Goal: Task Accomplishment & Management: Complete application form

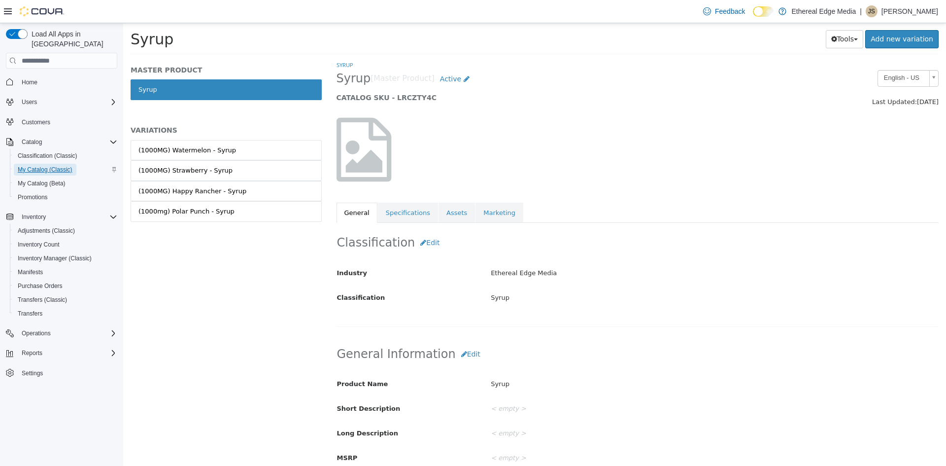
click at [45, 166] on span "My Catalog (Classic)" at bounding box center [45, 170] width 55 height 8
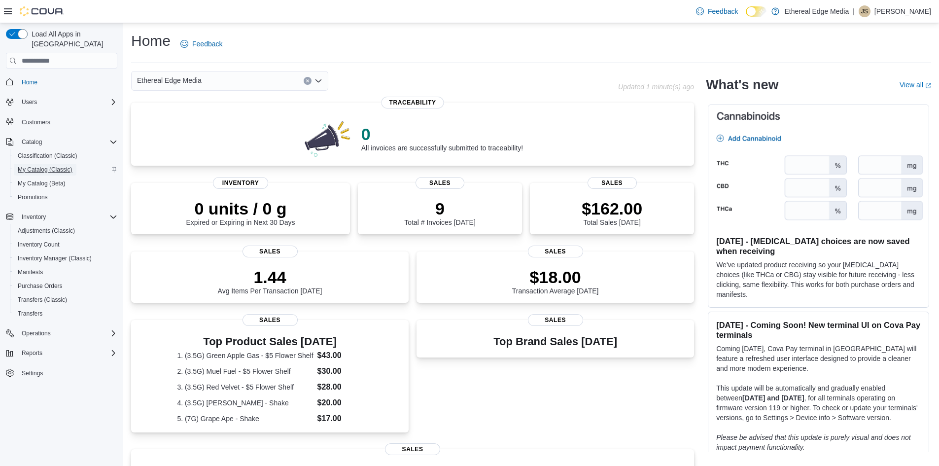
click at [61, 166] on span "My Catalog (Classic)" at bounding box center [45, 170] width 55 height 8
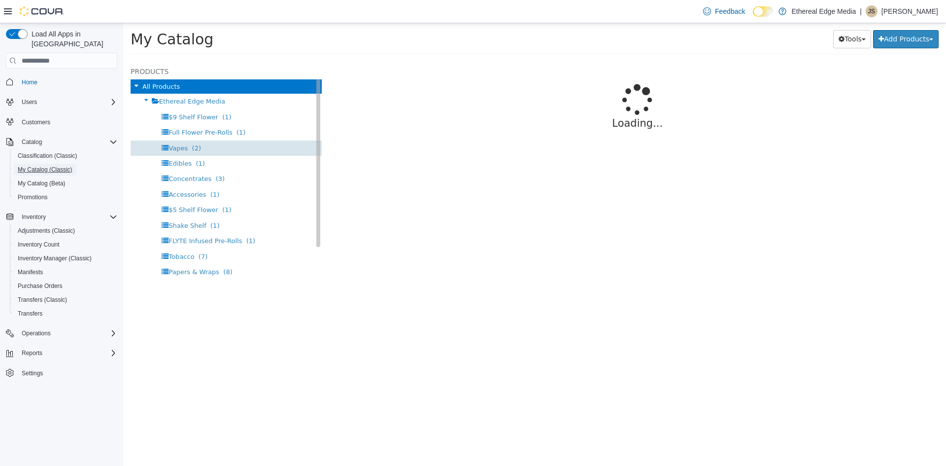
select select "**********"
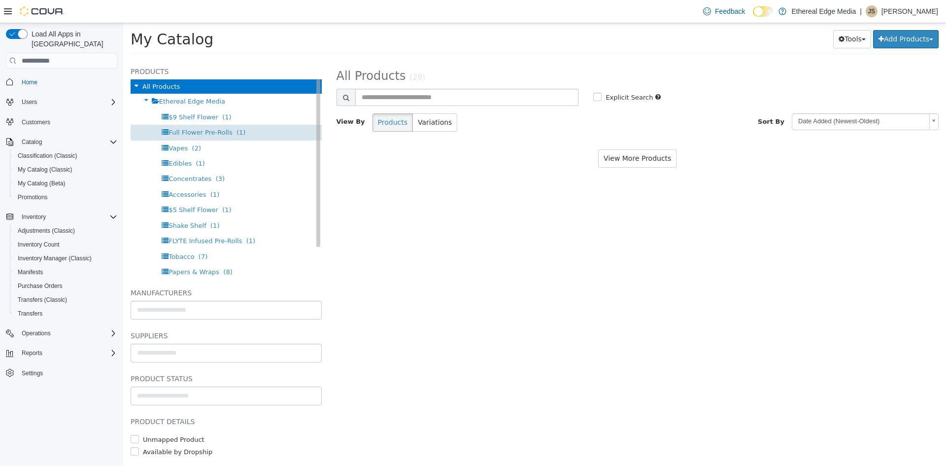
click at [197, 134] on span "Full Flower Pre-Rolls" at bounding box center [200, 132] width 64 height 7
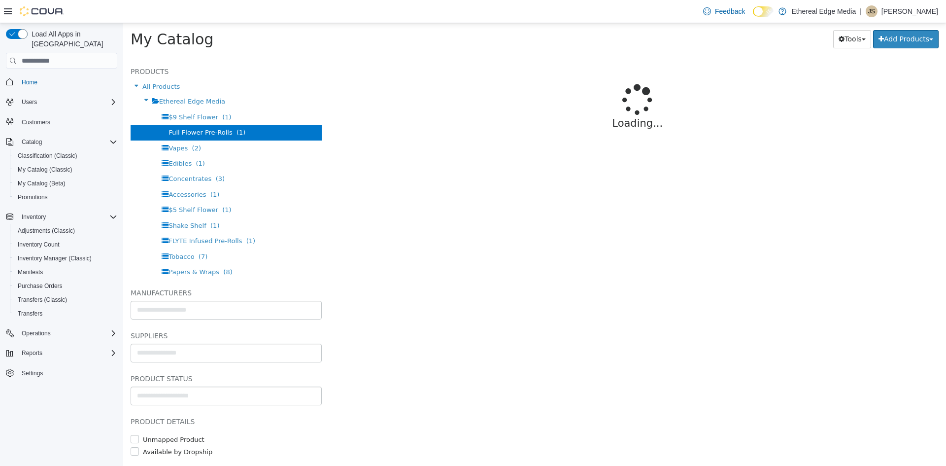
select select "**********"
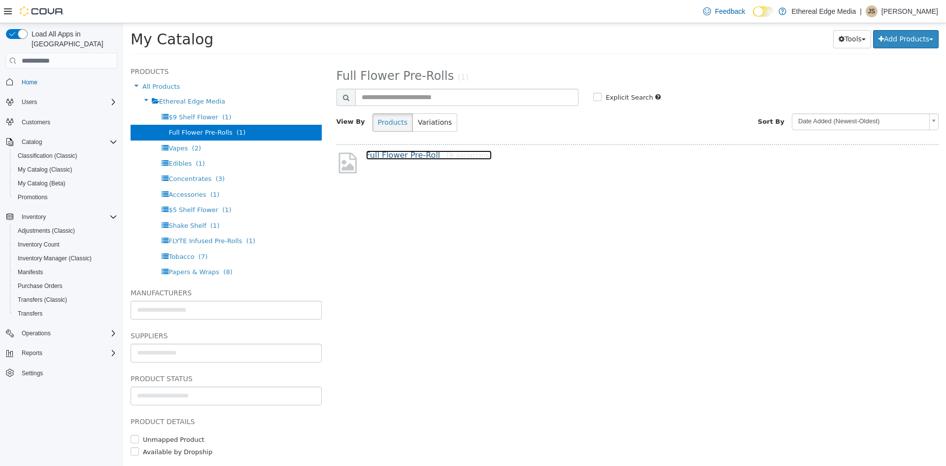
click at [418, 155] on link "Full Flower Pre-Roll [6 variations]" at bounding box center [429, 154] width 126 height 9
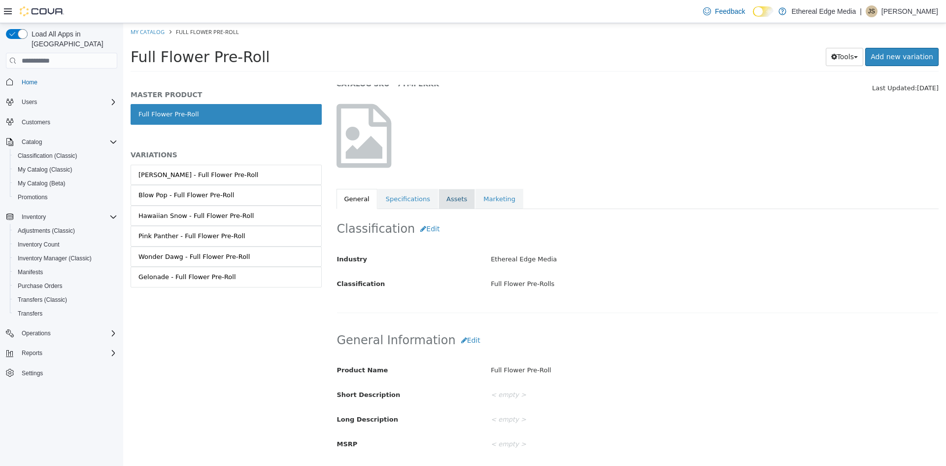
scroll to position [99, 0]
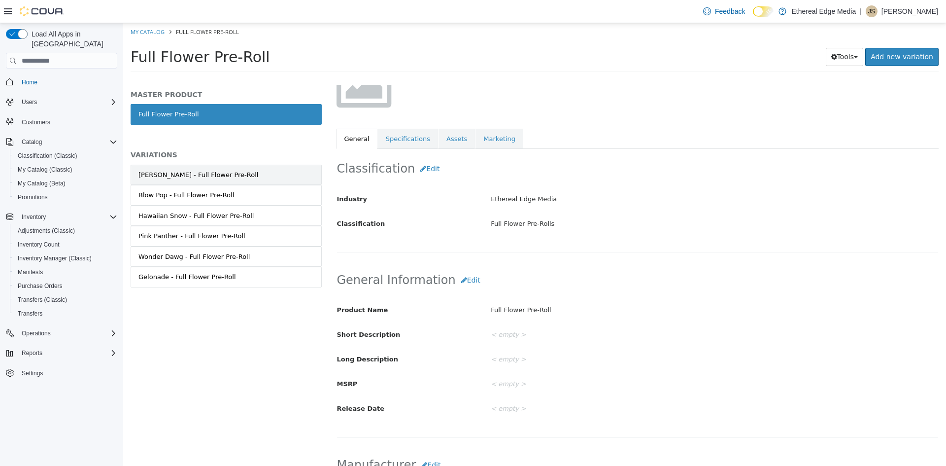
click at [289, 171] on link "[PERSON_NAME] - Full Flower Pre-Roll" at bounding box center [226, 175] width 191 height 21
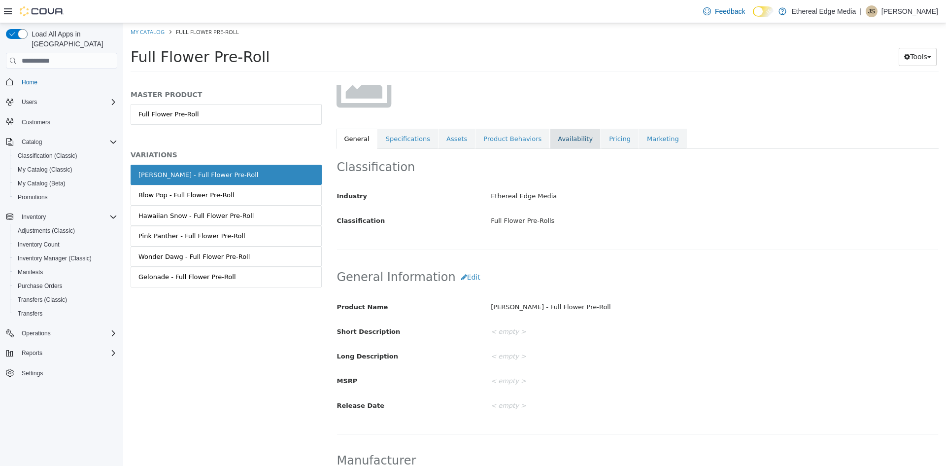
click at [556, 141] on link "Availability" at bounding box center [575, 139] width 51 height 21
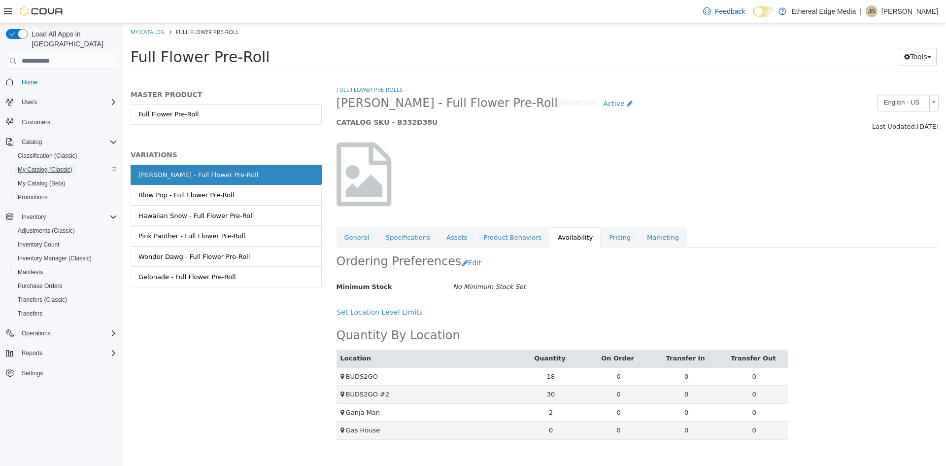
click at [59, 164] on span "My Catalog (Classic)" at bounding box center [45, 170] width 55 height 12
click at [155, 34] on link "My Catalog" at bounding box center [148, 31] width 34 height 7
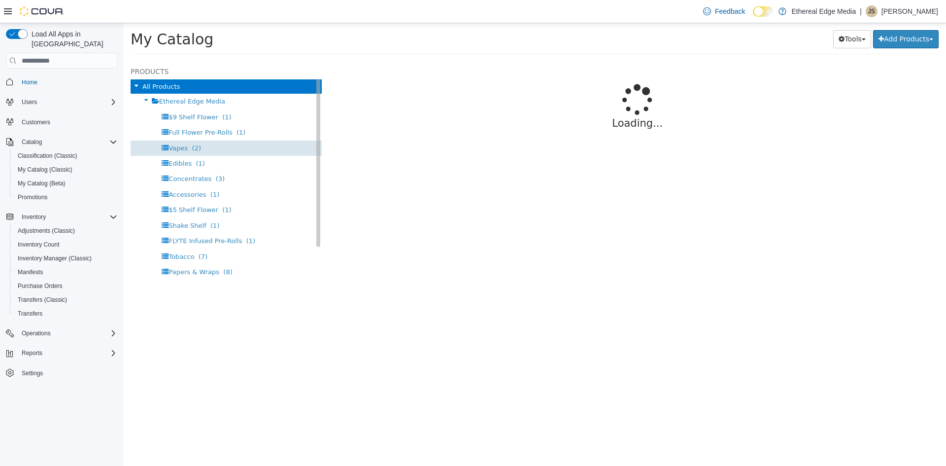
select select "**********"
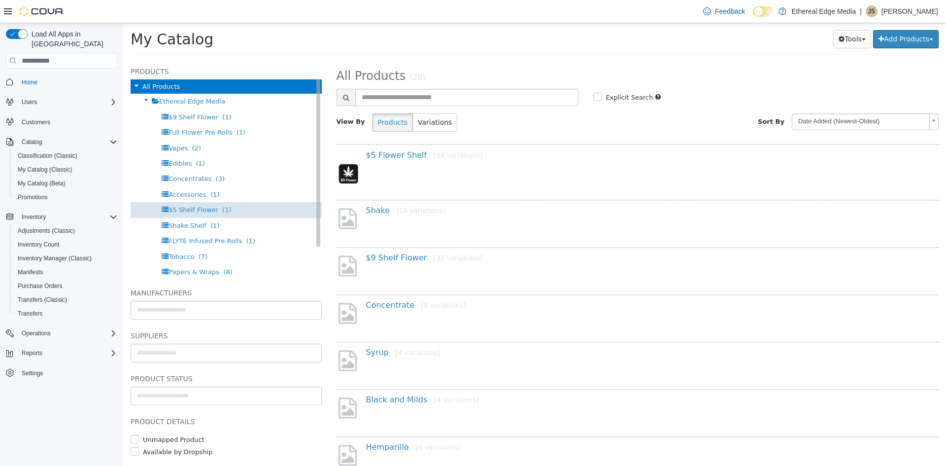
click at [195, 207] on span "$5 Shelf Flower" at bounding box center [193, 209] width 50 height 7
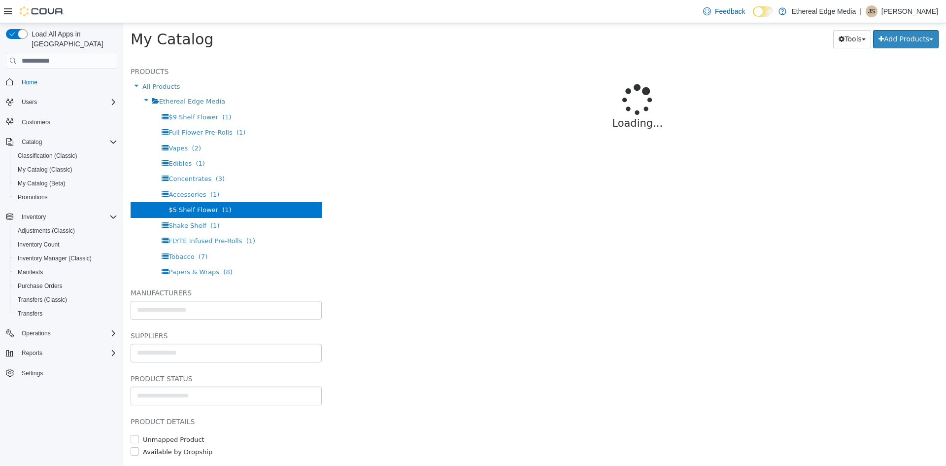
select select "**********"
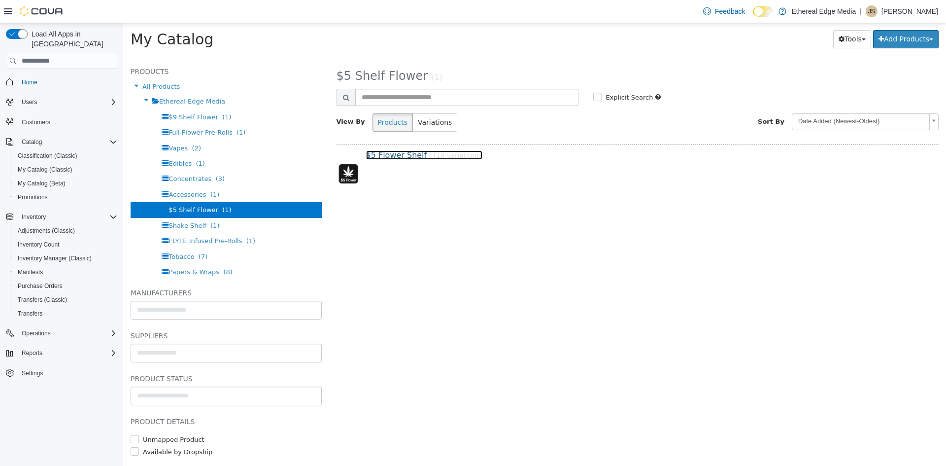
click at [394, 157] on link "$5 Flower Shelf [18 variations]" at bounding box center [424, 154] width 117 height 9
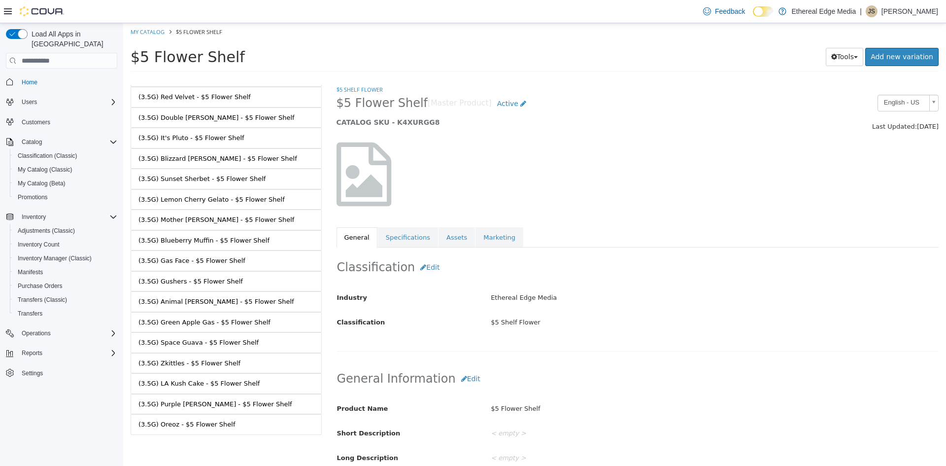
scroll to position [101, 0]
click at [182, 421] on div "(3.5G) Oreoz - $5 Flower Shelf" at bounding box center [186, 422] width 97 height 10
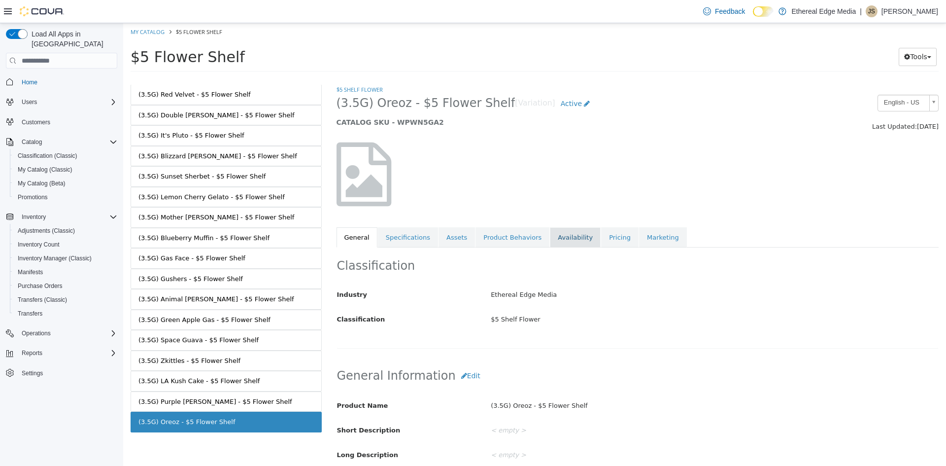
click at [550, 236] on link "Availability" at bounding box center [575, 237] width 51 height 21
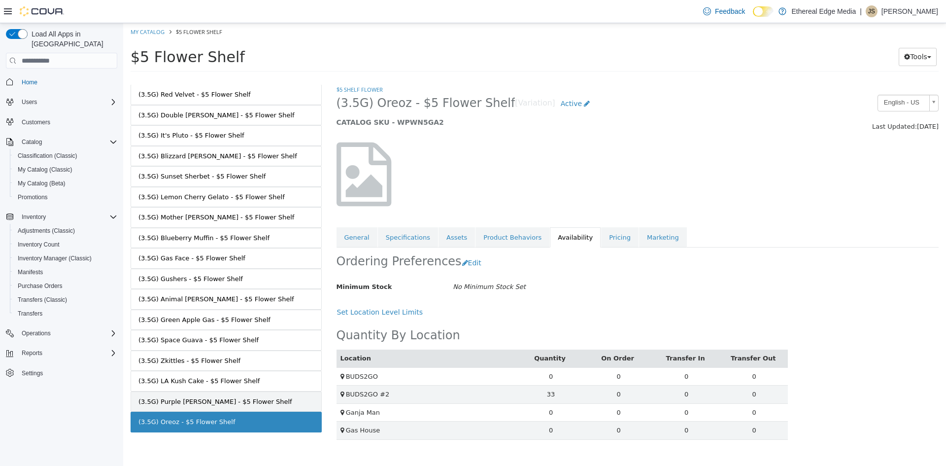
click at [169, 400] on div "(3.5G) Purple Runtz - $5 Flower Shelf" at bounding box center [215, 402] width 154 height 10
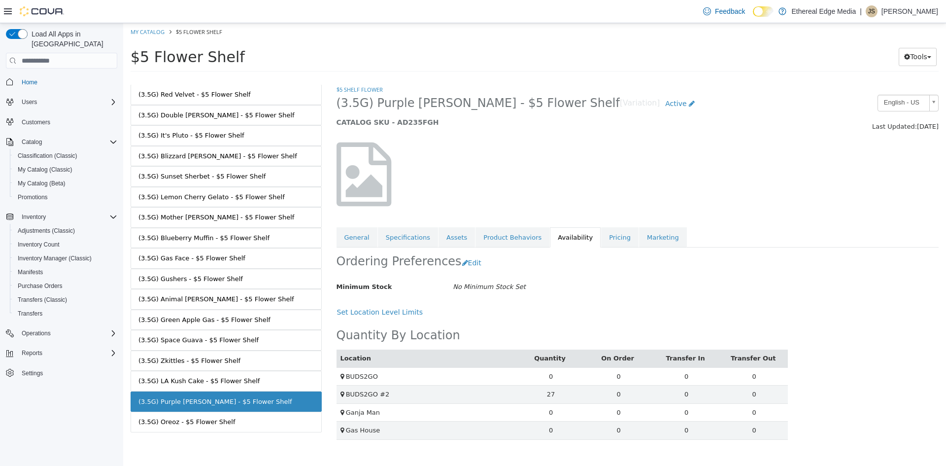
click at [205, 381] on div "(3.5G) LA Kush Cake - $5 Flower Shelf" at bounding box center [198, 381] width 121 height 10
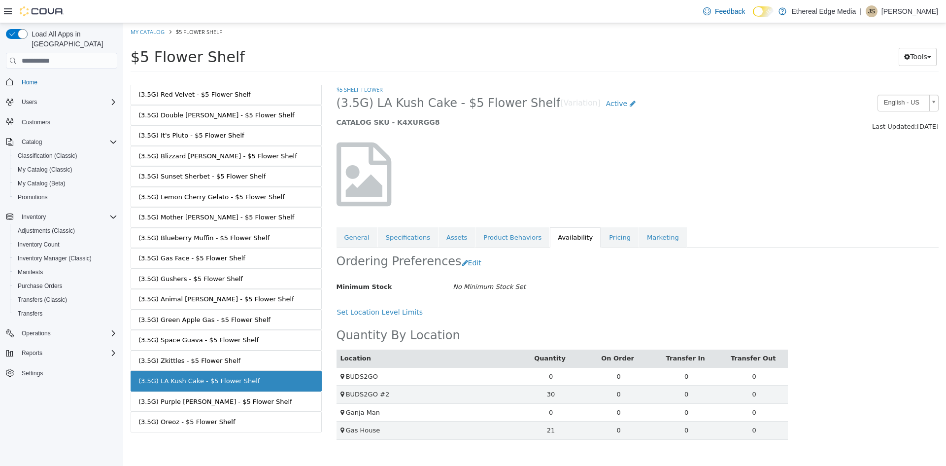
click at [224, 358] on div "(3.5G) Zkittles - $5 Flower Shelf" at bounding box center [189, 361] width 102 height 10
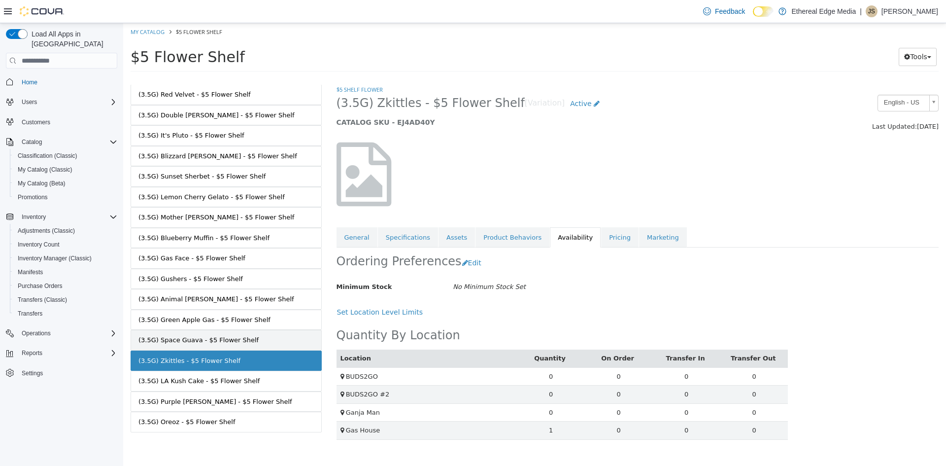
click at [225, 346] on link "(3.5G) Space Guava - $5 Flower Shelf" at bounding box center [226, 340] width 191 height 21
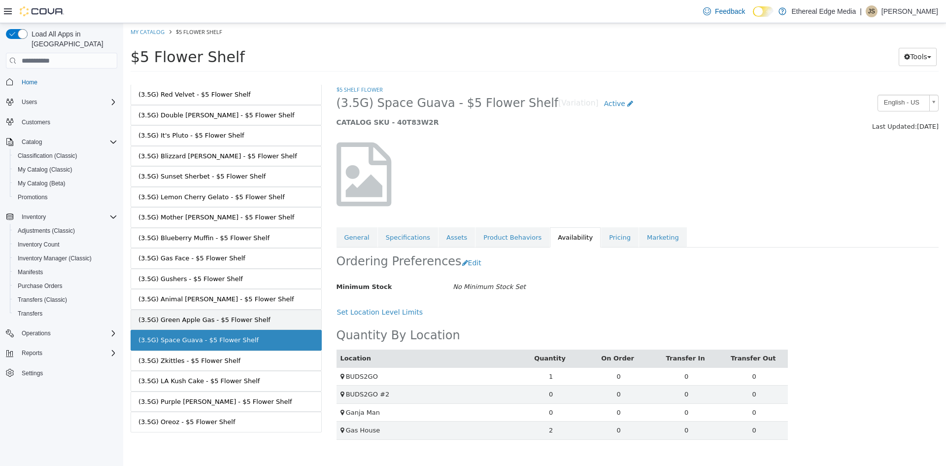
click at [238, 324] on div "(3.5G) Green Apple Gas - $5 Flower Shelf" at bounding box center [204, 320] width 132 height 10
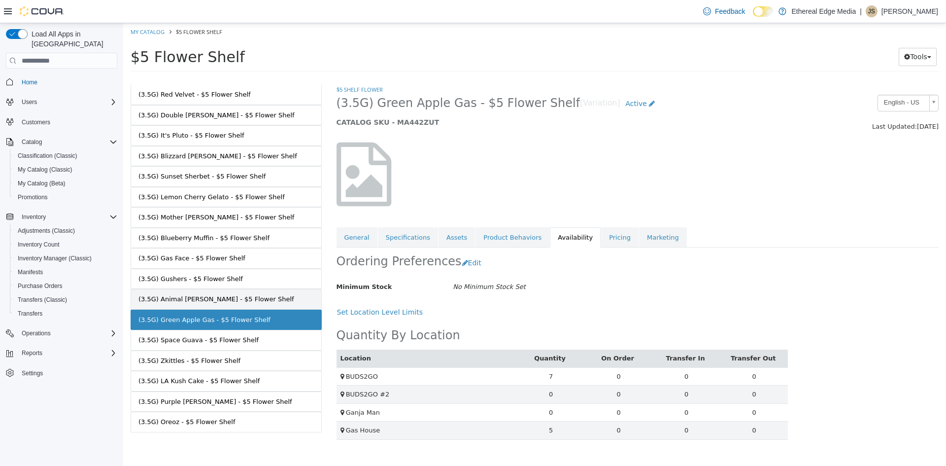
click at [236, 290] on link "(3.5G) Animal Mintz - $5 Flower Shelf" at bounding box center [226, 299] width 191 height 21
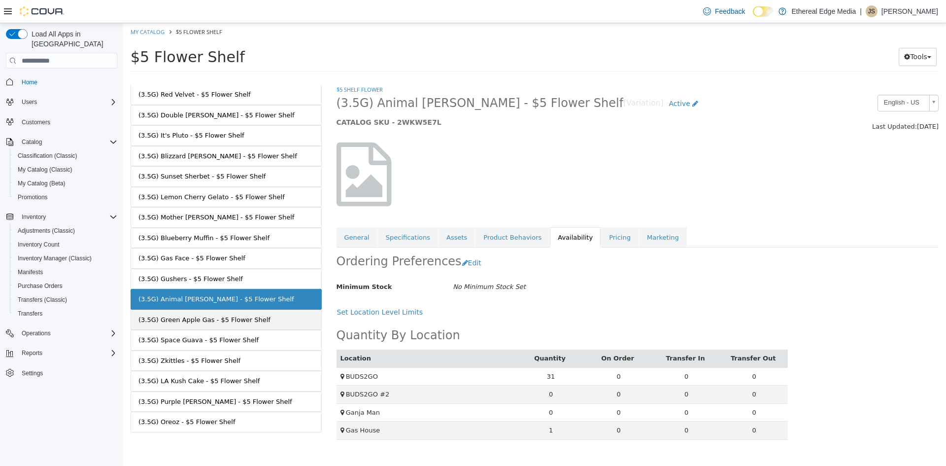
click at [263, 321] on link "(3.5G) Green Apple Gas - $5 Flower Shelf" at bounding box center [226, 319] width 191 height 21
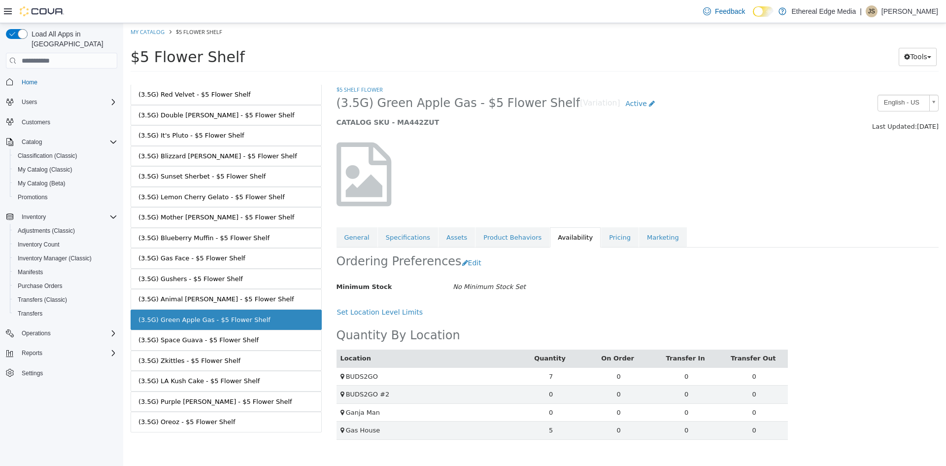
click at [262, 336] on link "(3.5G) Space Guava - $5 Flower Shelf" at bounding box center [226, 340] width 191 height 21
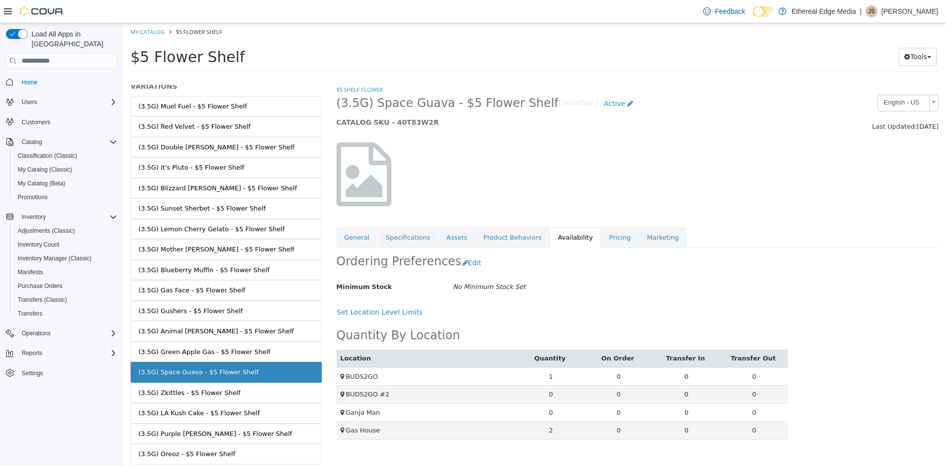
scroll to position [51, 0]
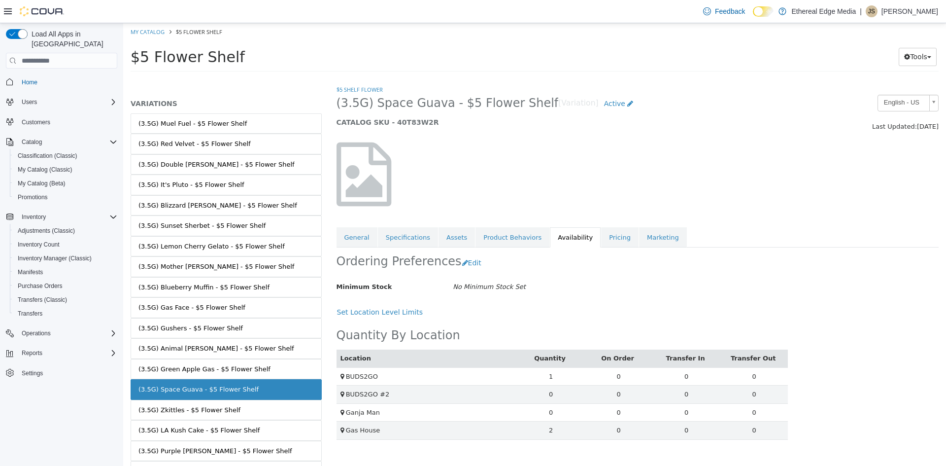
click at [140, 36] on ol "My Catalog $5 Flower Shelf" at bounding box center [534, 32] width 823 height 18
click at [143, 34] on link "My Catalog" at bounding box center [148, 31] width 34 height 7
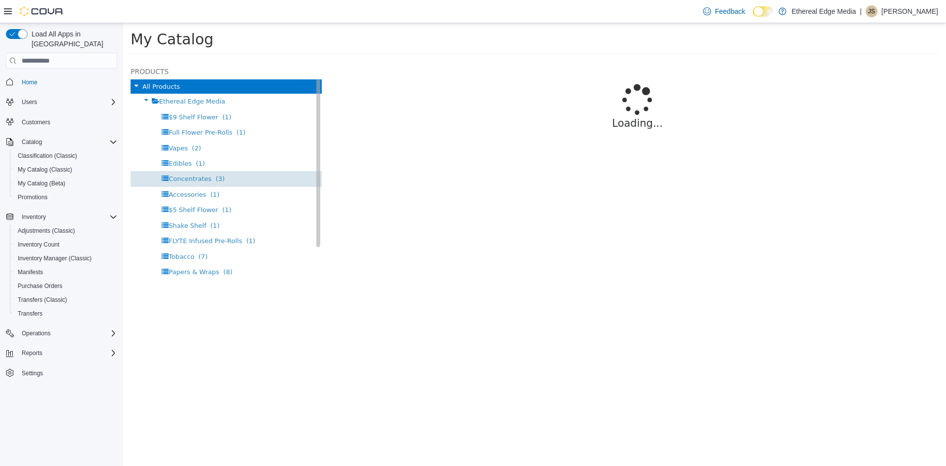
select select "**********"
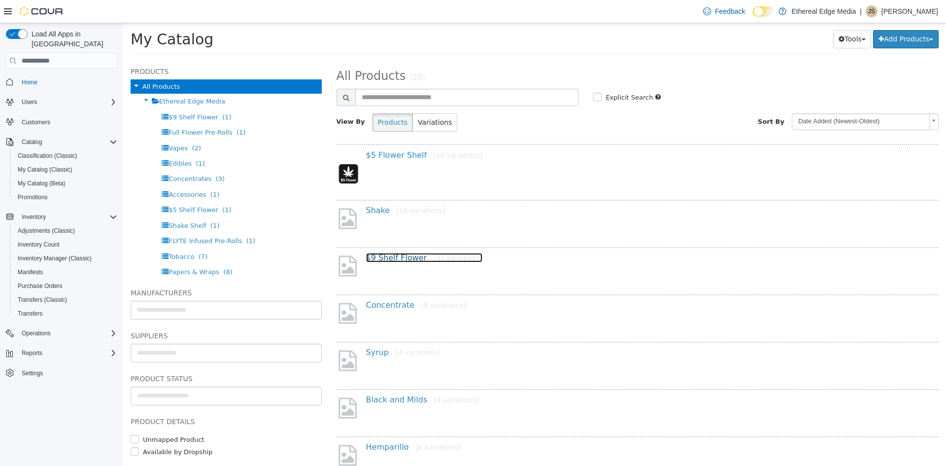
click at [394, 254] on link "$9 Shelf Flower [31 variations]" at bounding box center [424, 257] width 117 height 9
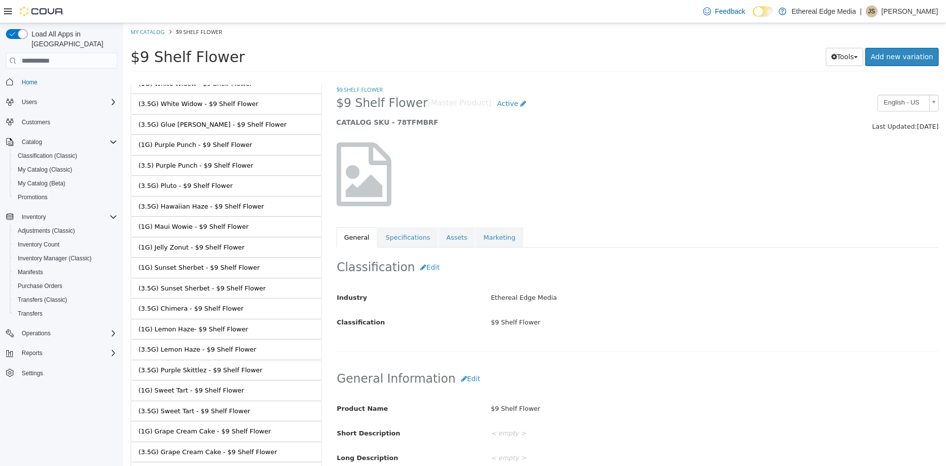
scroll to position [366, 0]
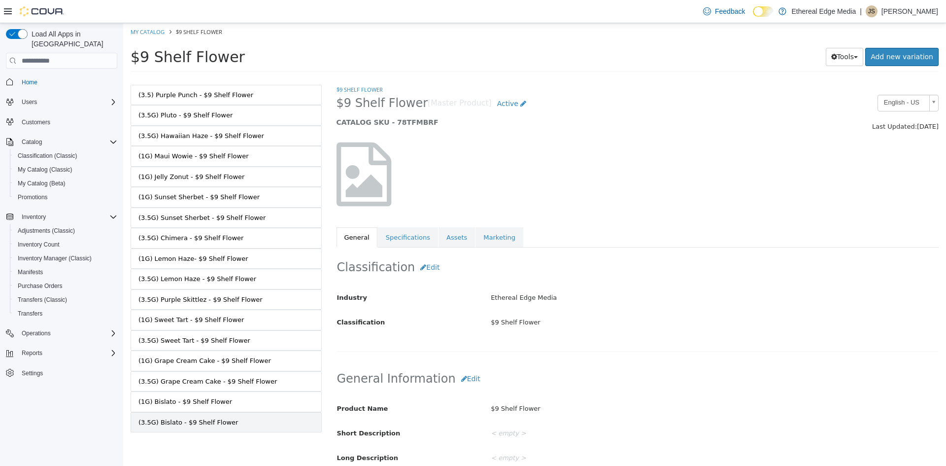
click at [229, 428] on link "(3.5G) Bislato - $9 Shelf Flower" at bounding box center [226, 422] width 191 height 21
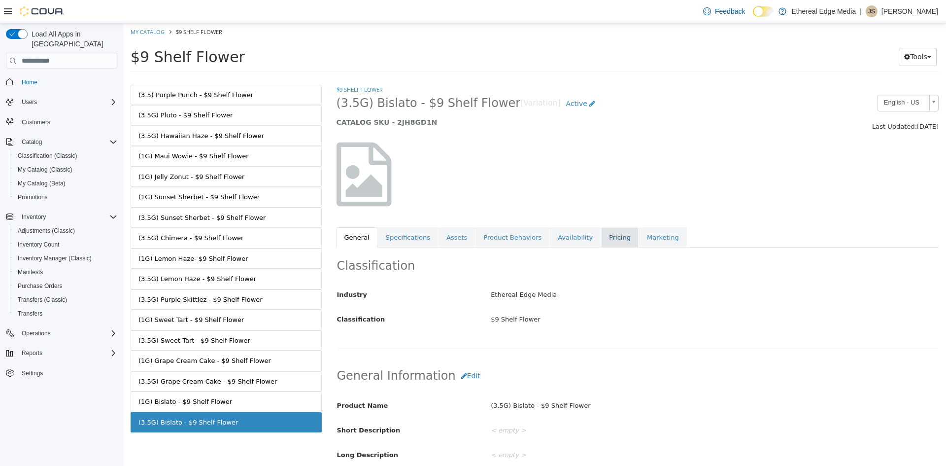
click at [601, 242] on link "Pricing" at bounding box center [619, 237] width 37 height 21
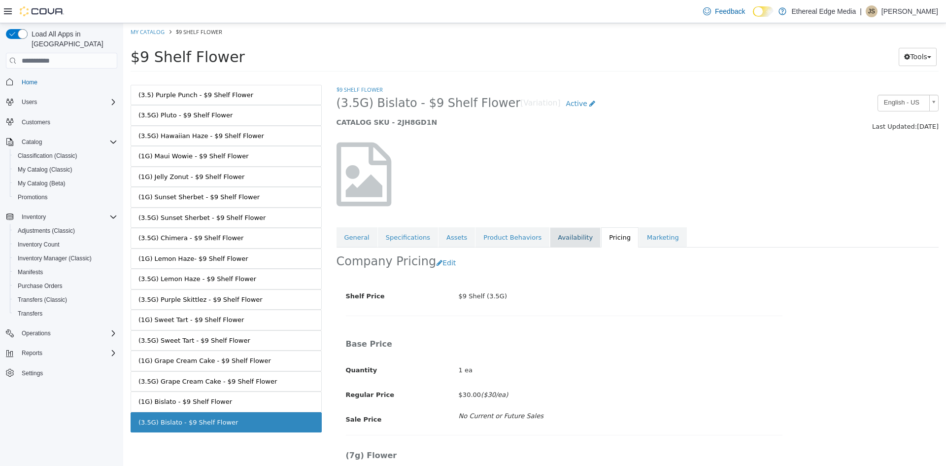
click at [560, 239] on link "Availability" at bounding box center [575, 237] width 51 height 21
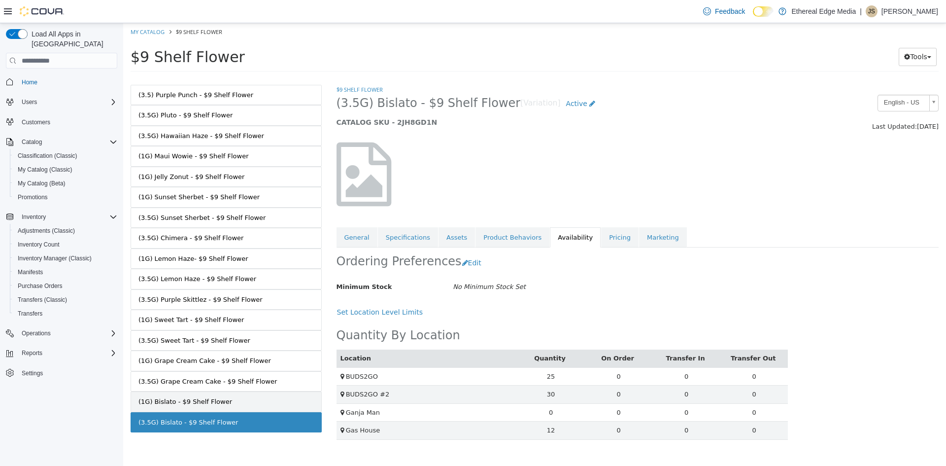
click at [206, 406] on div "(1G) Bislato - $9 Shelf Flower" at bounding box center [185, 402] width 94 height 10
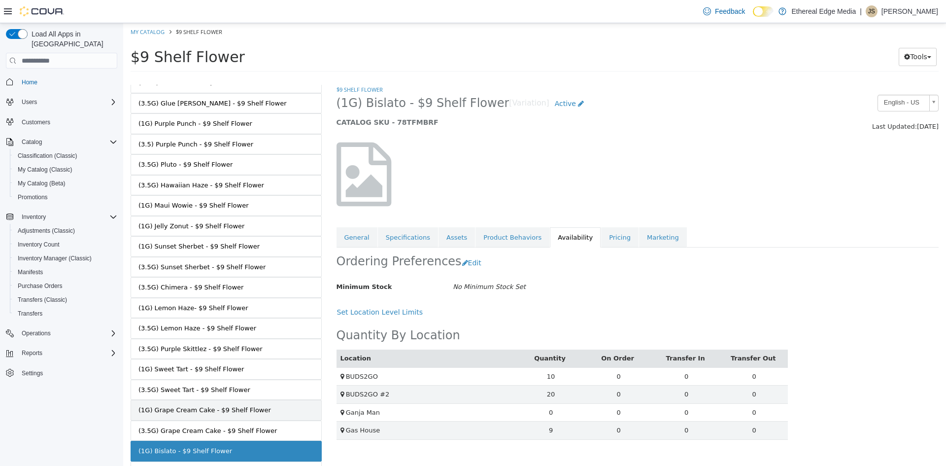
scroll to position [366, 0]
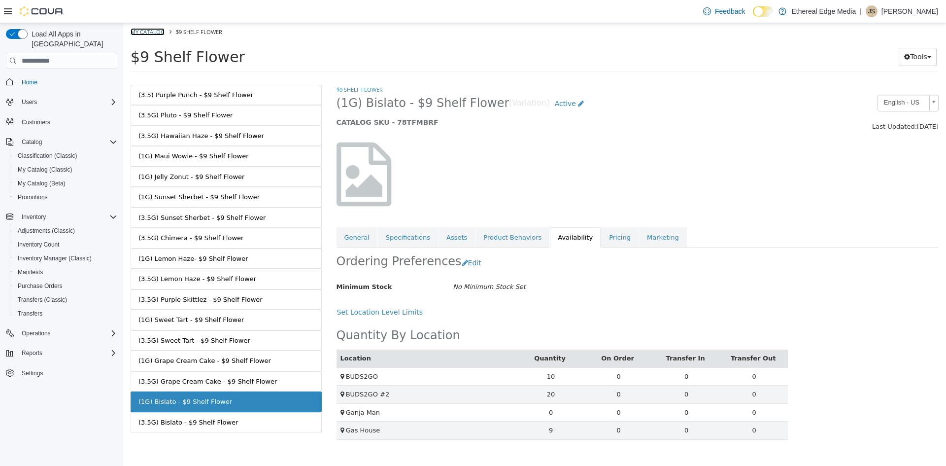
click at [153, 32] on link "My Catalog" at bounding box center [148, 31] width 34 height 7
select select "**********"
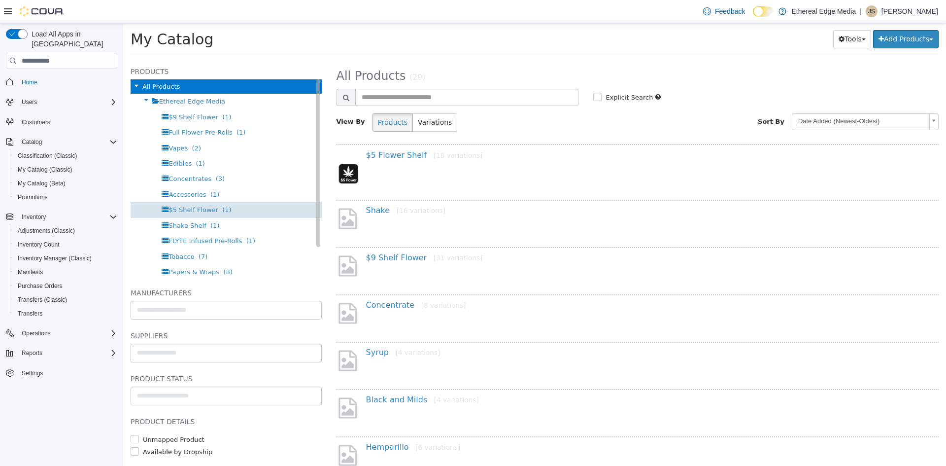
click at [200, 213] on div "$5 Shelf Flower (1)" at bounding box center [226, 209] width 191 height 15
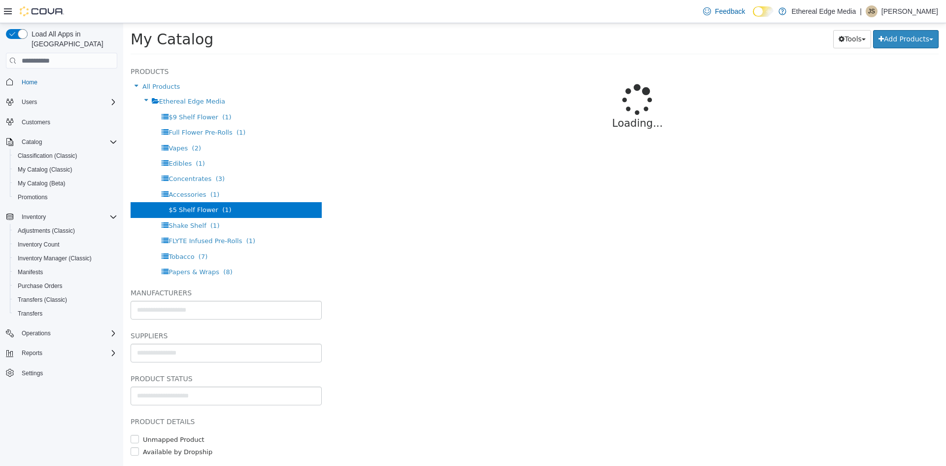
select select "**********"
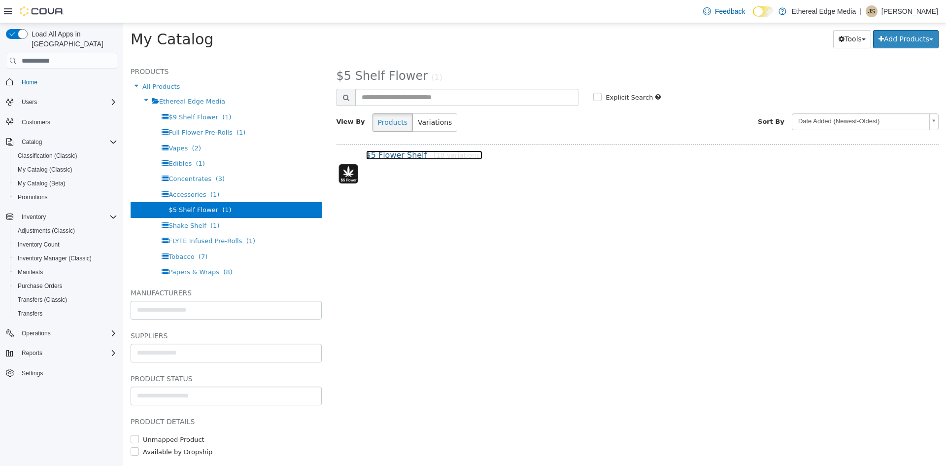
click at [403, 156] on link "$5 Flower Shelf [18 variations]" at bounding box center [424, 154] width 117 height 9
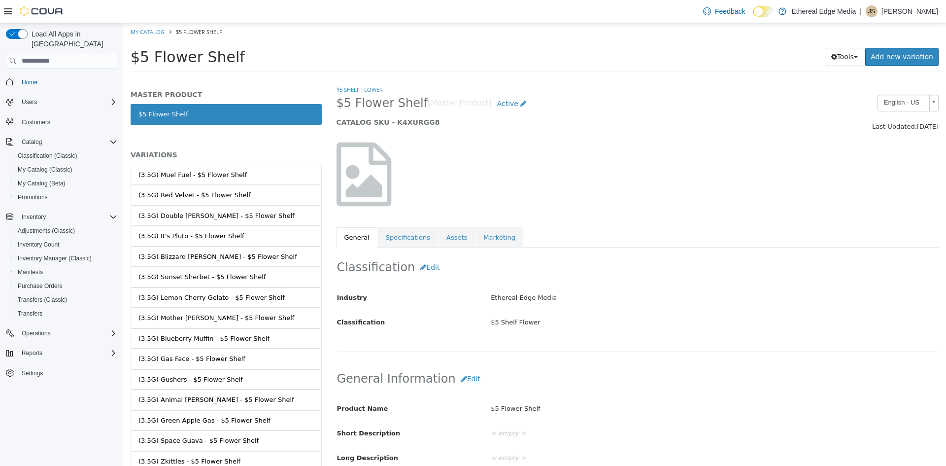
scroll to position [101, 0]
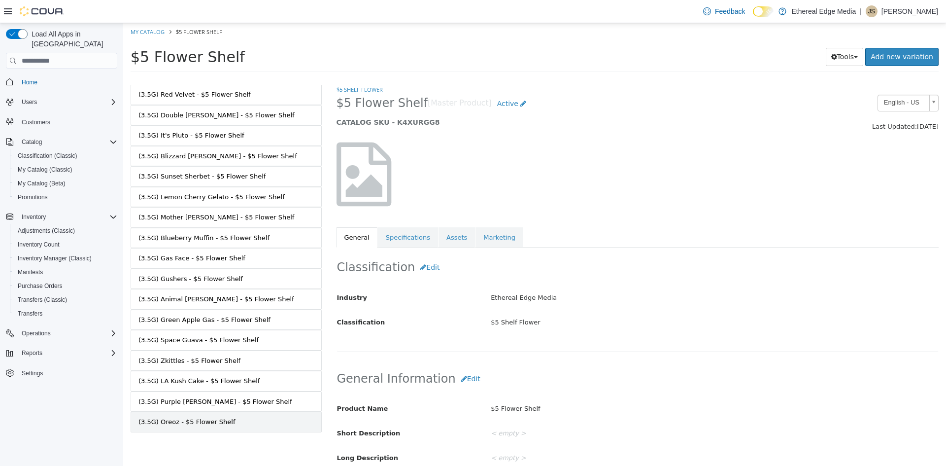
click at [241, 414] on link "(3.5G) Oreoz - $5 Flower Shelf" at bounding box center [226, 421] width 191 height 21
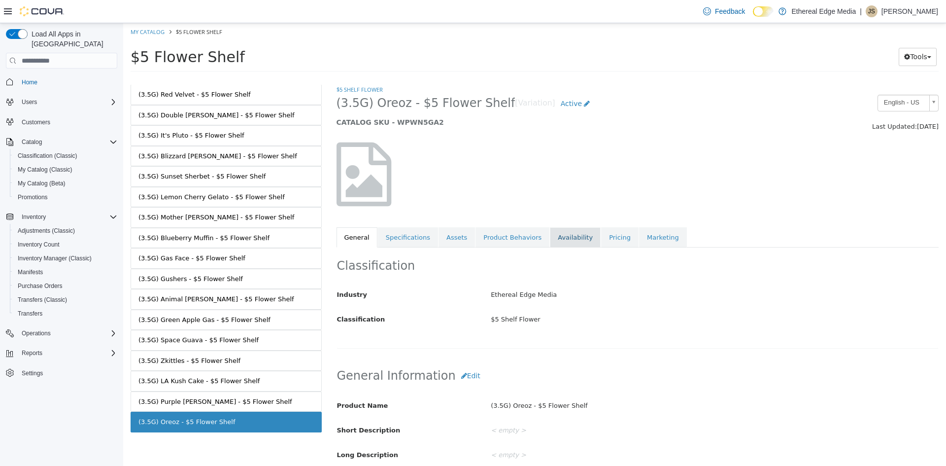
click at [553, 238] on link "Availability" at bounding box center [575, 237] width 51 height 21
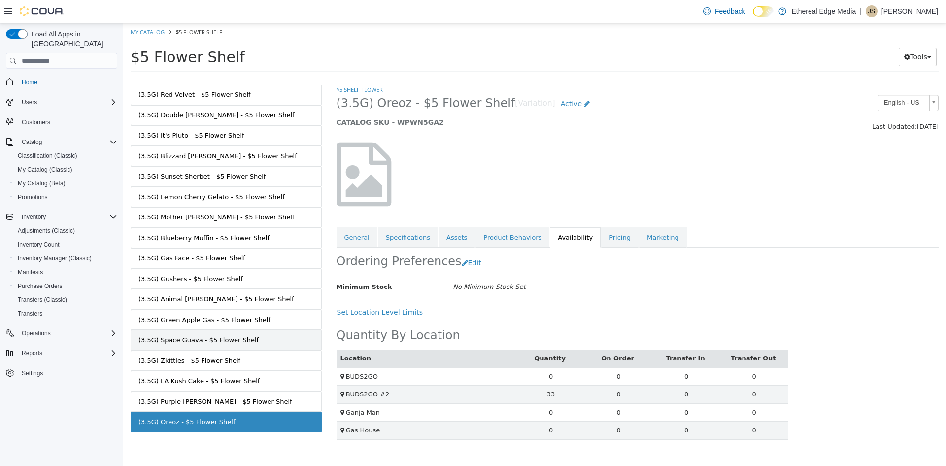
click at [262, 344] on link "(3.5G) Space Guava - $5 Flower Shelf" at bounding box center [226, 340] width 191 height 21
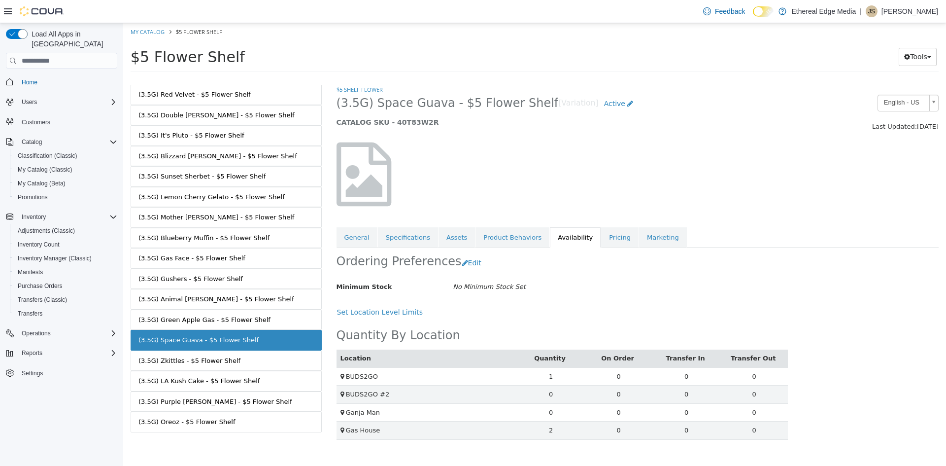
click at [262, 318] on link "(3.5G) Green Apple Gas - $5 Flower Shelf" at bounding box center [226, 319] width 191 height 21
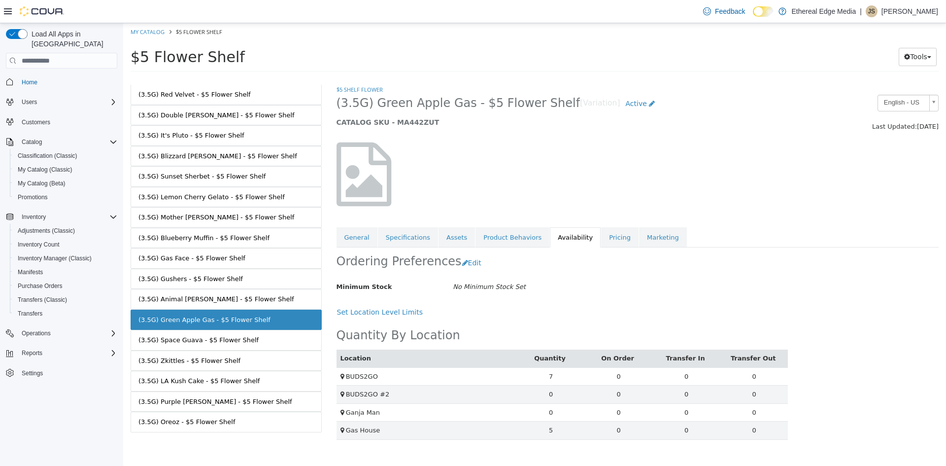
click at [258, 304] on link "(3.5G) Animal Mintz - $5 Flower Shelf" at bounding box center [226, 299] width 191 height 21
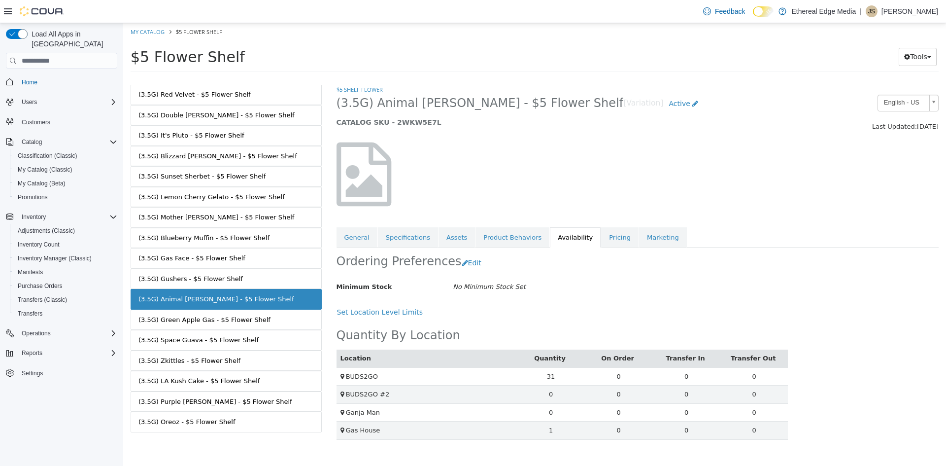
click at [251, 284] on link "(3.5G) Gushers - $5 Flower Shelf" at bounding box center [226, 279] width 191 height 21
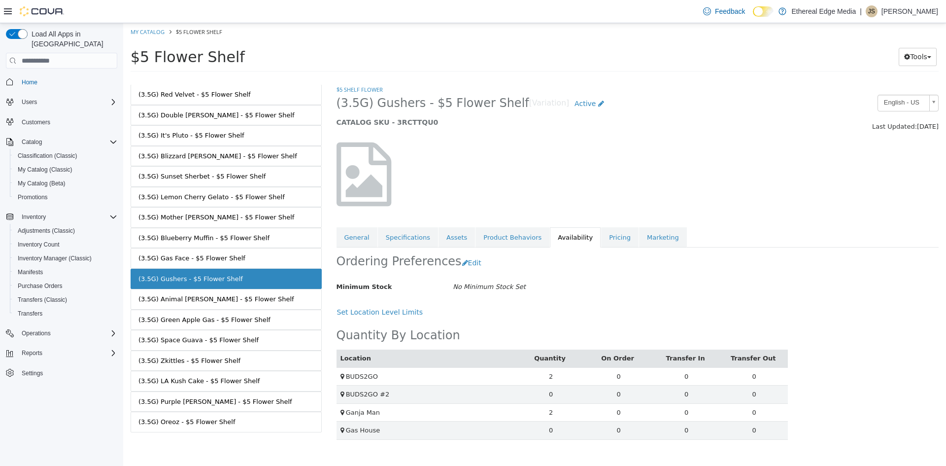
click at [247, 268] on link "(3.5G) Gas Face - $5 Flower Shelf" at bounding box center [226, 258] width 191 height 21
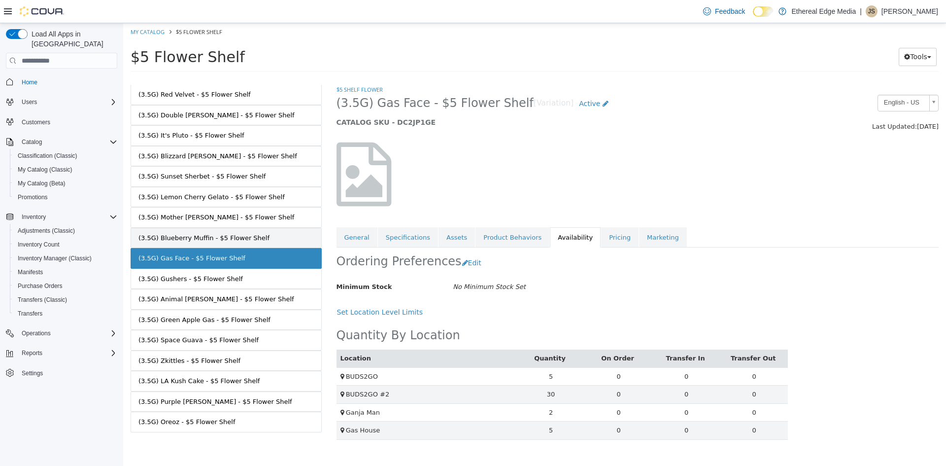
click at [244, 243] on link "(3.5G) Blueberry Muffin - $5 Flower Shelf" at bounding box center [226, 238] width 191 height 21
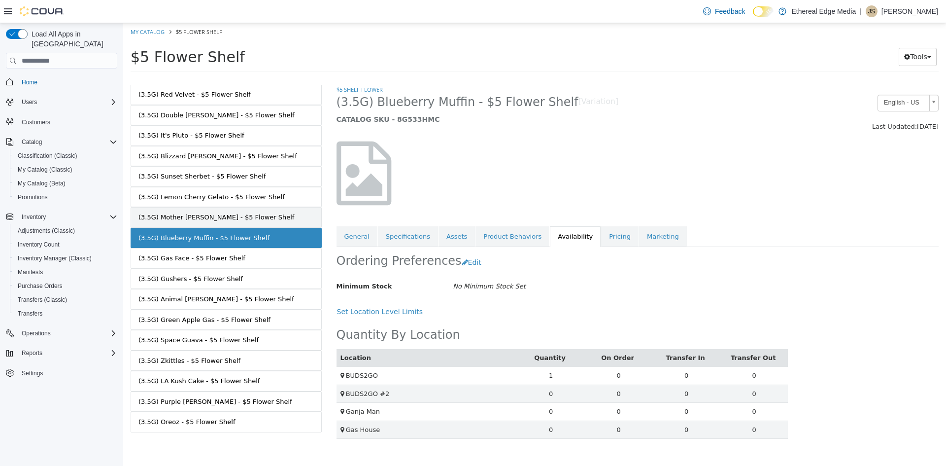
click at [241, 223] on link "(3.5G) Mother Mary - $5 Flower Shelf" at bounding box center [226, 217] width 191 height 21
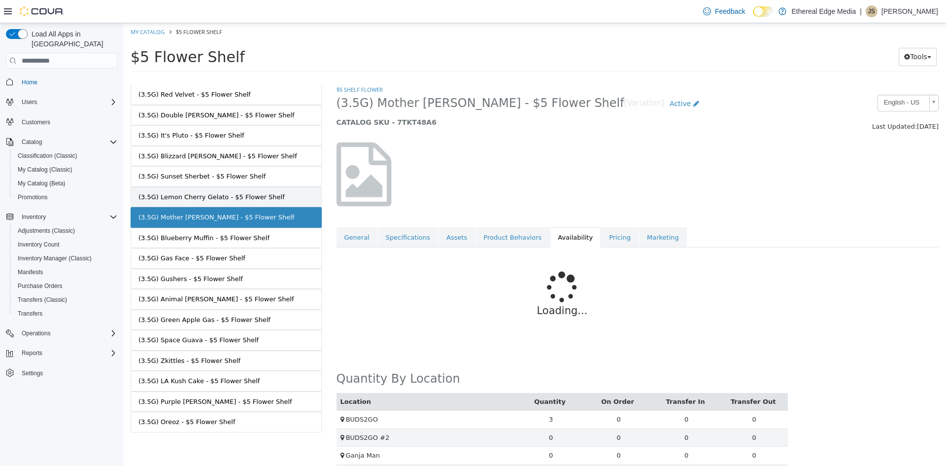
click at [240, 199] on div "(3.5G) Lemon Cherry Gelato - $5 Flower Shelf" at bounding box center [211, 197] width 146 height 10
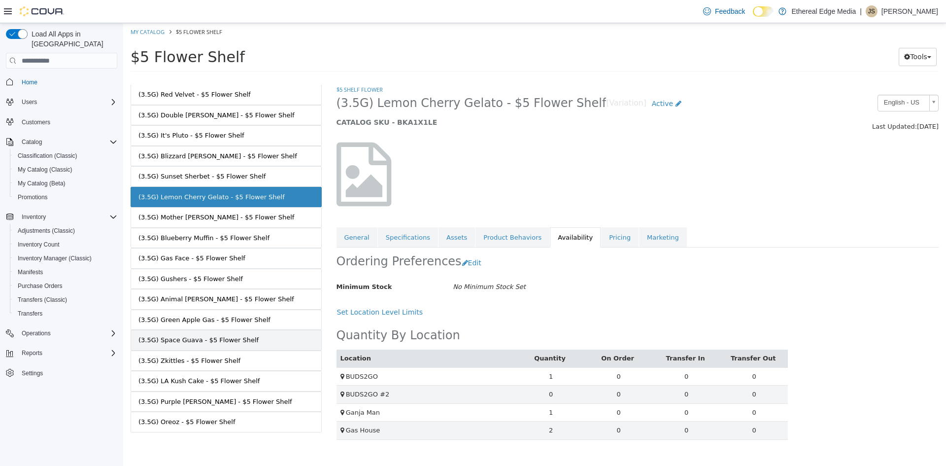
click at [262, 346] on link "(3.5G) Space Guava - $5 Flower Shelf" at bounding box center [226, 340] width 191 height 21
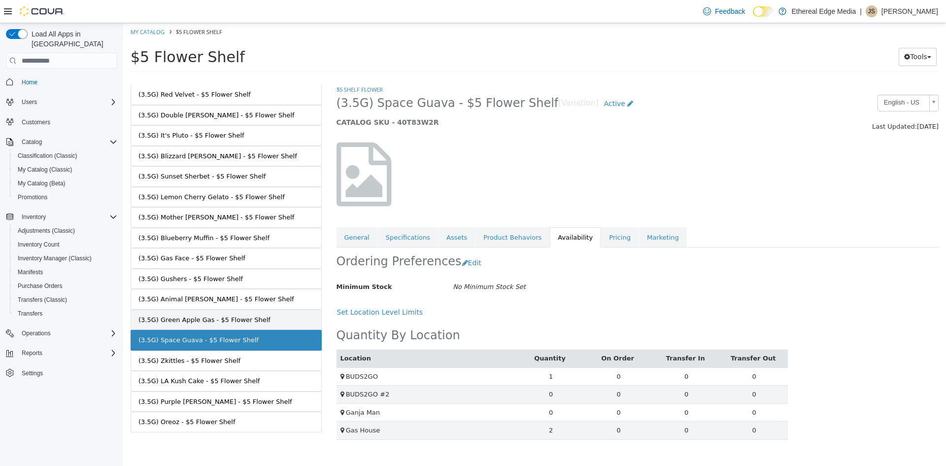
click at [261, 315] on link "(3.5G) Green Apple Gas - $5 Flower Shelf" at bounding box center [226, 319] width 191 height 21
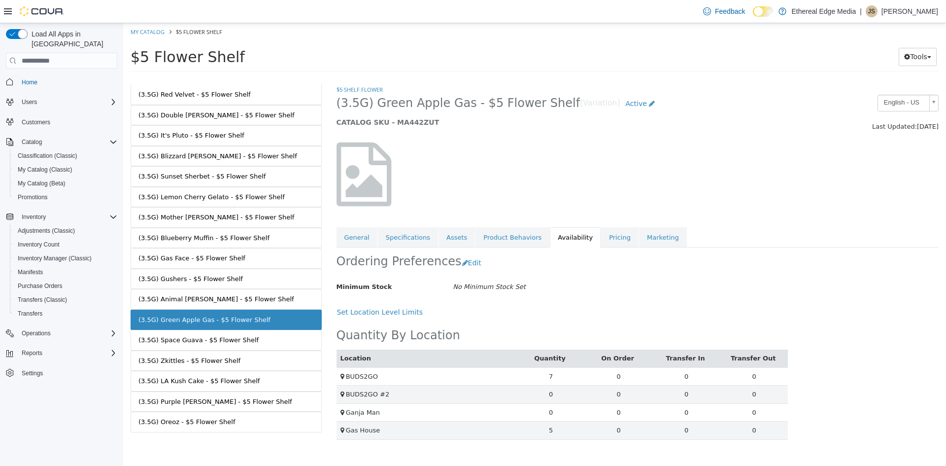
click at [260, 306] on link "(3.5G) Animal Mintz - $5 Flower Shelf" at bounding box center [226, 299] width 191 height 21
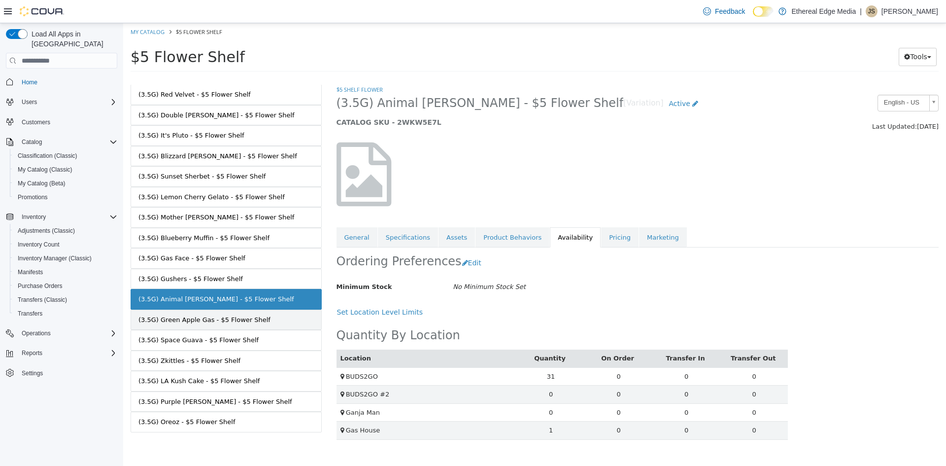
click at [267, 318] on link "(3.5G) Green Apple Gas - $5 Flower Shelf" at bounding box center [226, 319] width 191 height 21
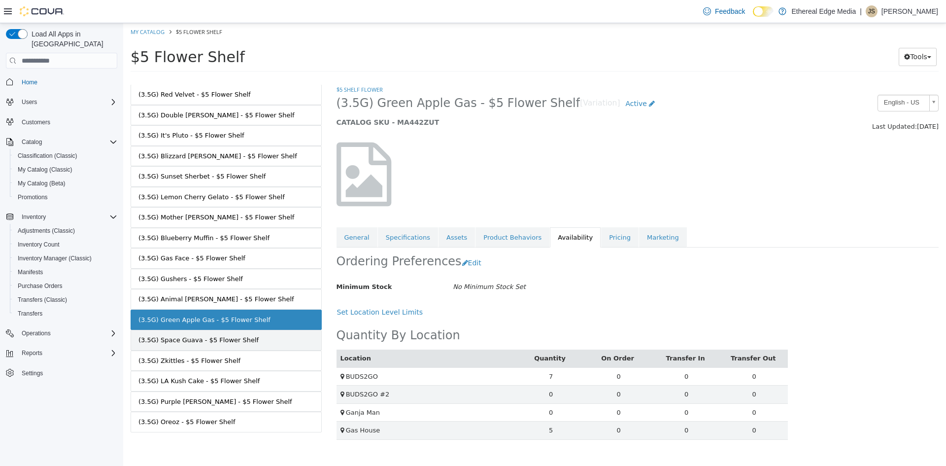
click at [285, 342] on link "(3.5G) Space Guava - $5 Flower Shelf" at bounding box center [226, 340] width 191 height 21
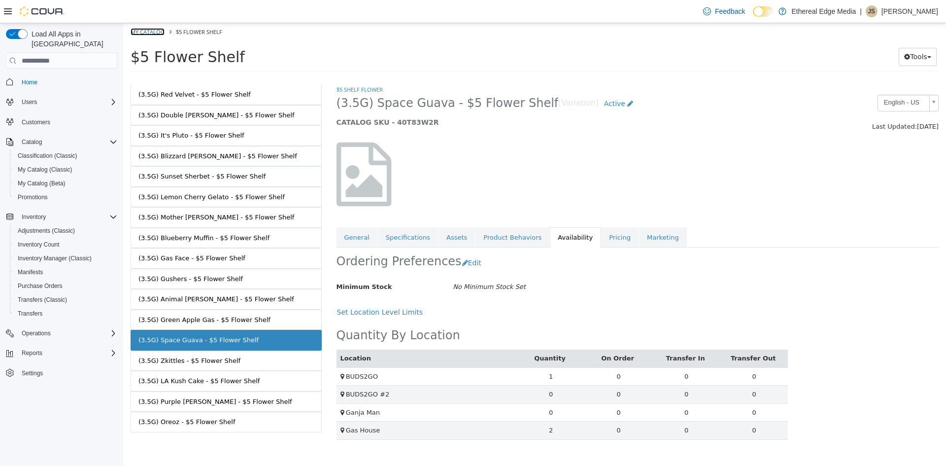
click at [151, 33] on link "My Catalog" at bounding box center [148, 31] width 34 height 7
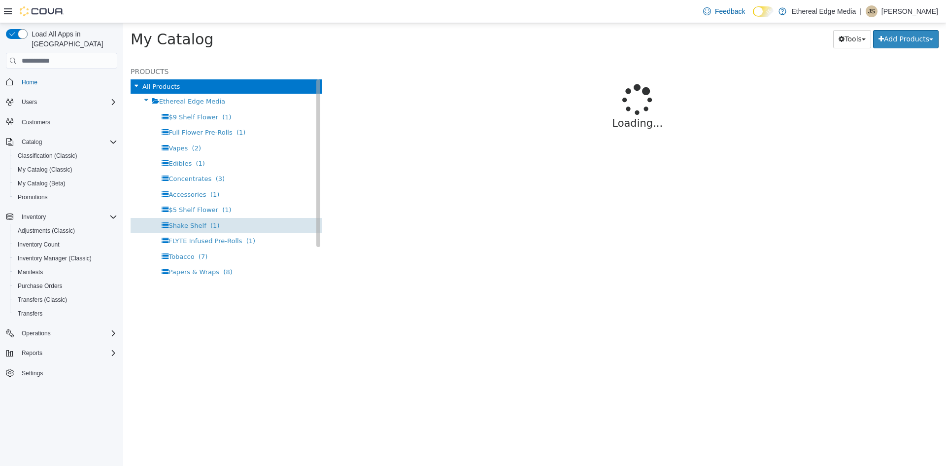
select select "**********"
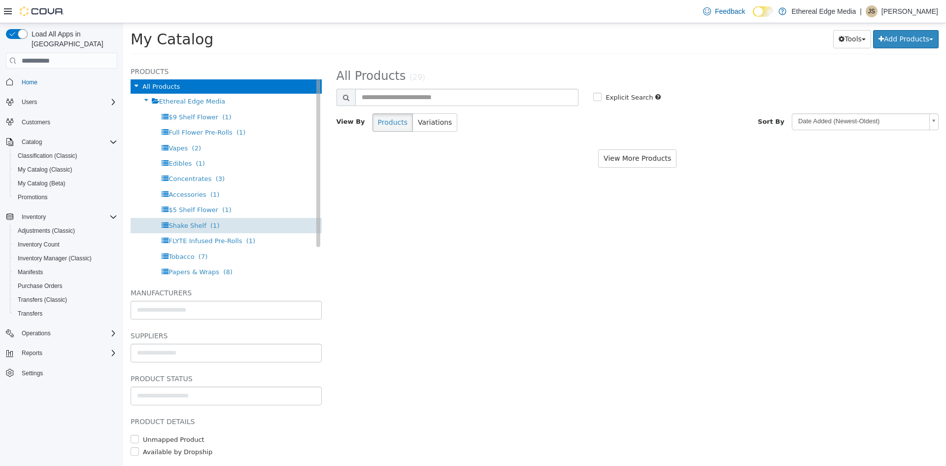
click at [193, 223] on span "Shake Shelf" at bounding box center [186, 225] width 37 height 7
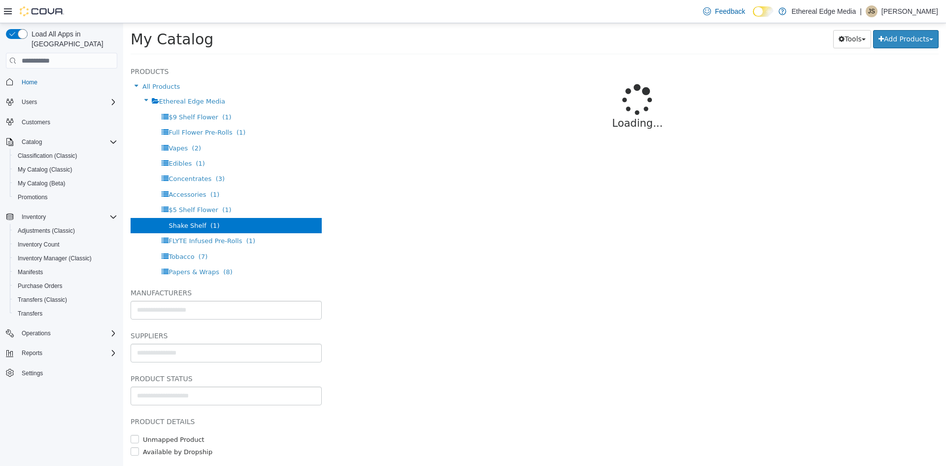
select select "**********"
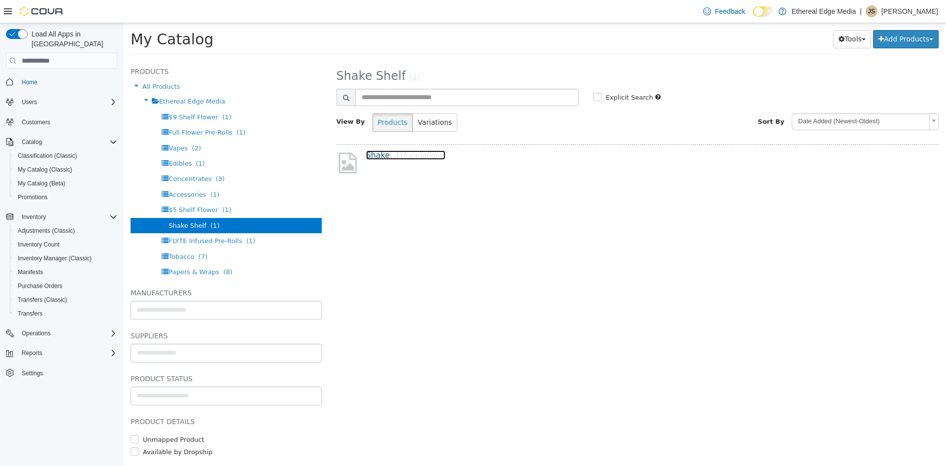
click at [370, 153] on link "Shake [16 variations]" at bounding box center [406, 154] width 80 height 9
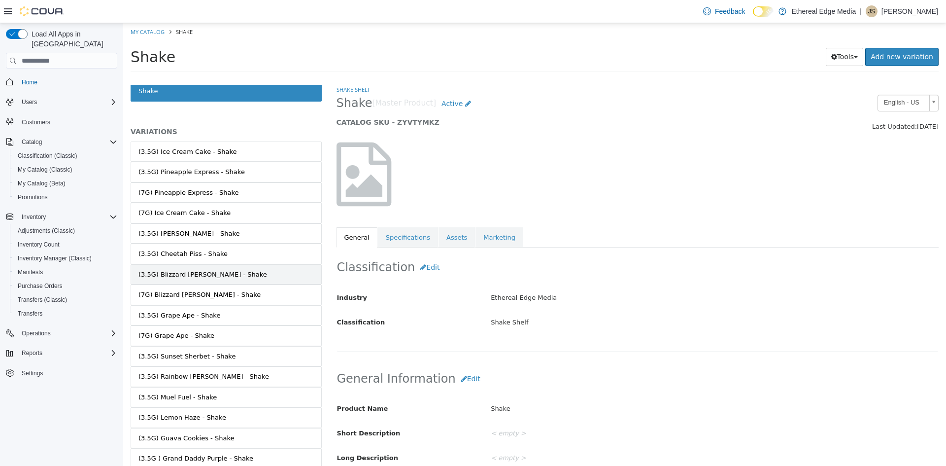
scroll to position [60, 0]
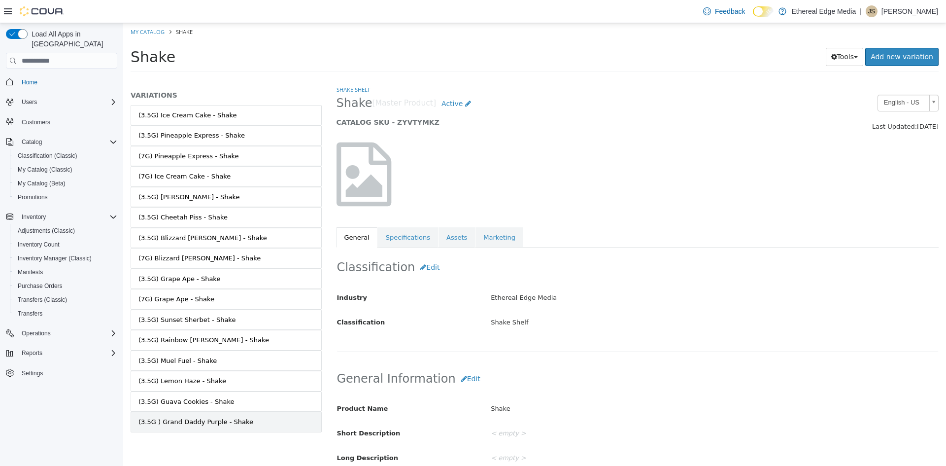
click at [258, 429] on link "(3.5G ) Grand Daddy Purple - Shake" at bounding box center [226, 421] width 191 height 21
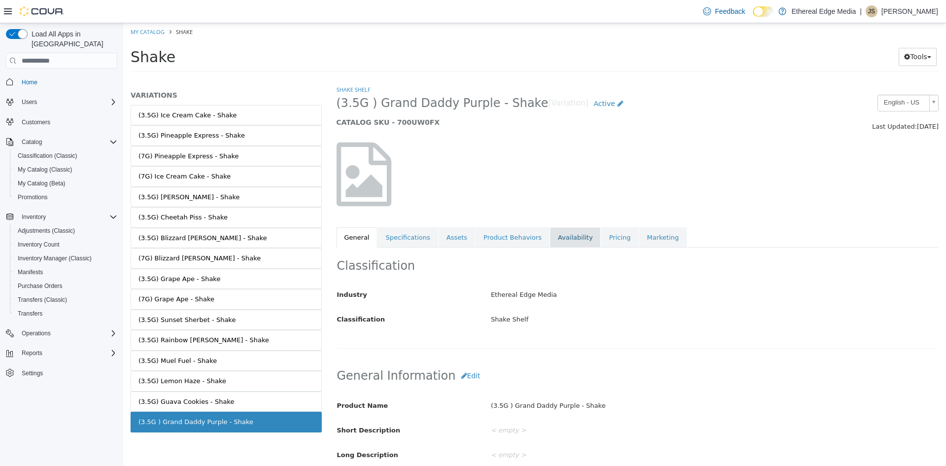
drag, startPoint x: 556, startPoint y: 238, endPoint x: 532, endPoint y: 240, distance: 24.8
click at [554, 237] on link "Availability" at bounding box center [575, 237] width 51 height 21
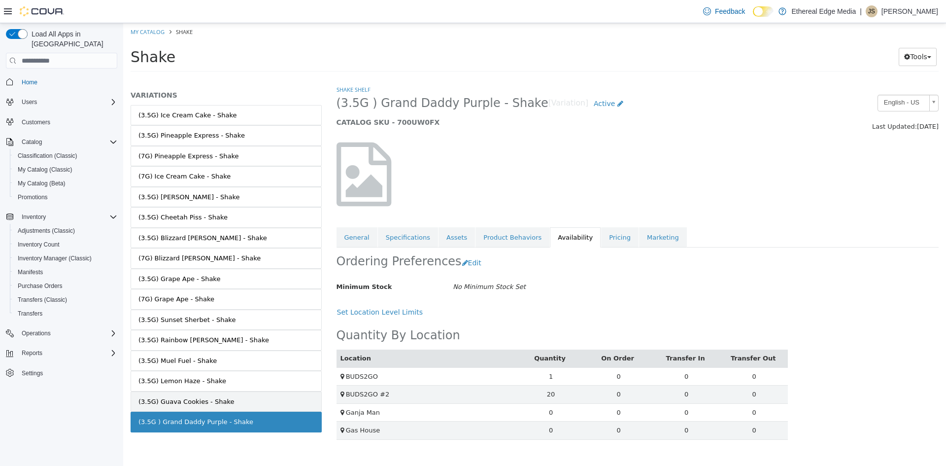
click at [220, 405] on div "(3.5G) Guava Cookies - Shake" at bounding box center [186, 402] width 96 height 10
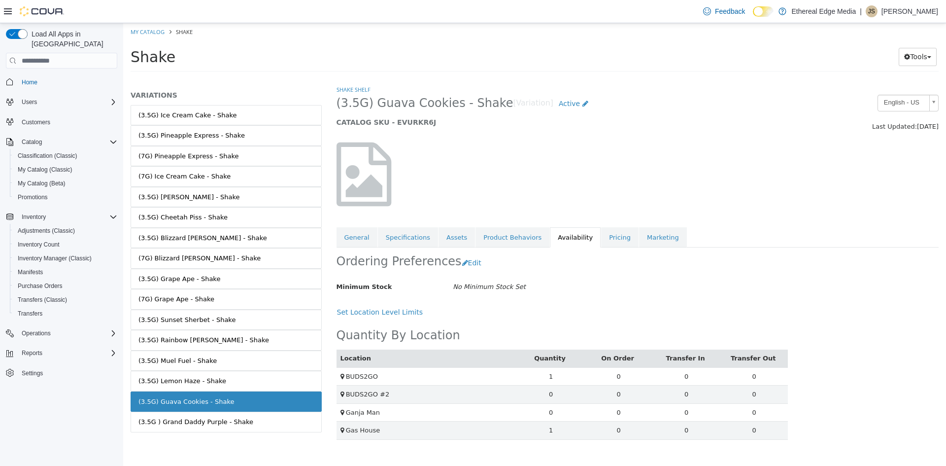
click at [227, 386] on link "(3.5G) Lemon Haze - Shake" at bounding box center [226, 381] width 191 height 21
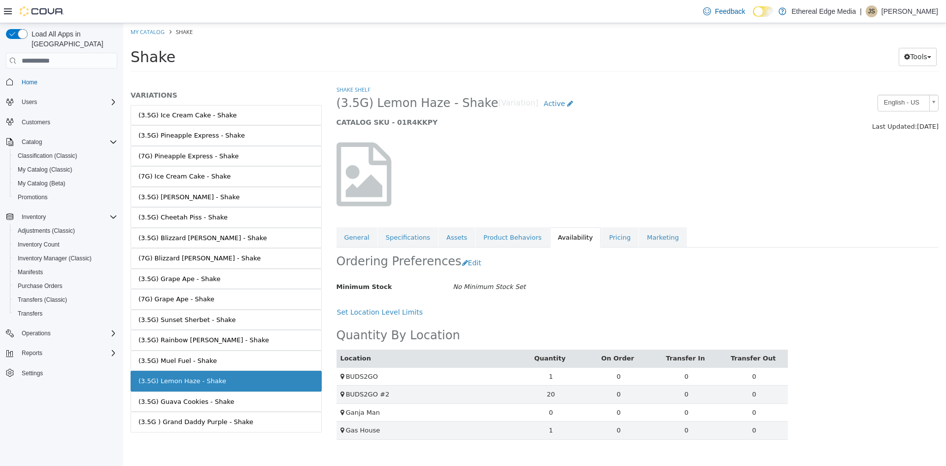
click at [228, 361] on link "(3.5G) Muel Fuel - Shake" at bounding box center [226, 360] width 191 height 21
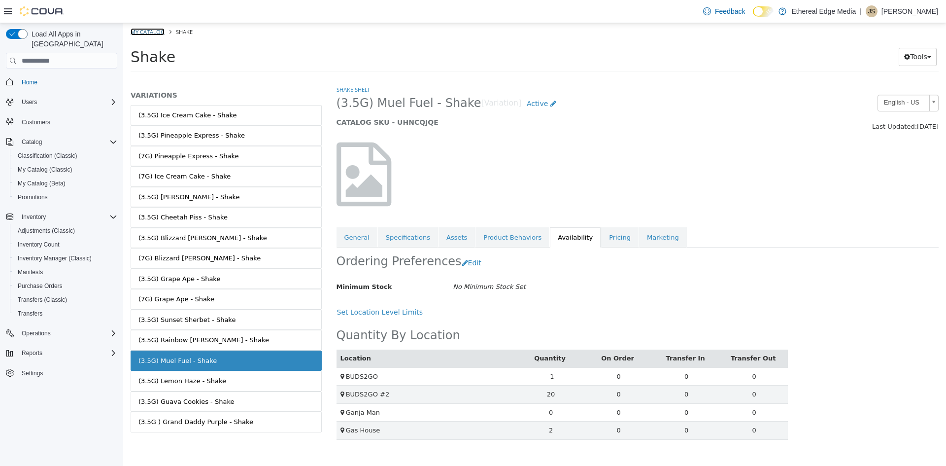
click at [150, 29] on link "My Catalog" at bounding box center [148, 31] width 34 height 7
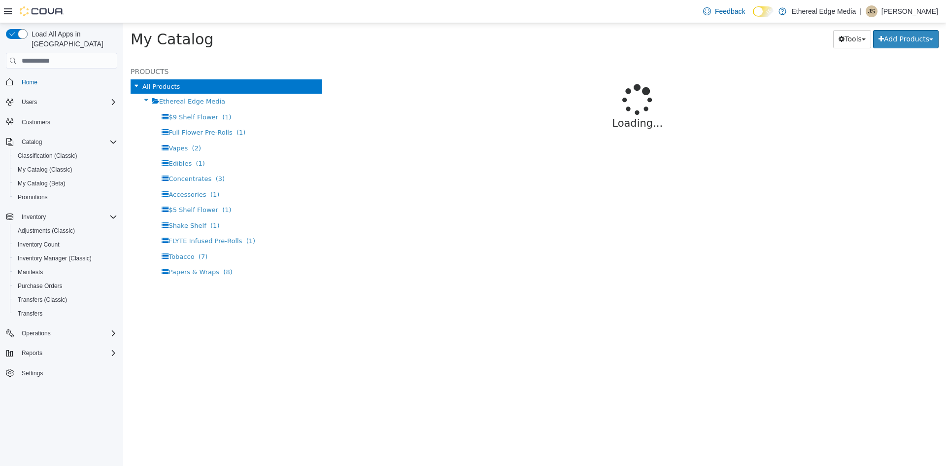
select select "**********"
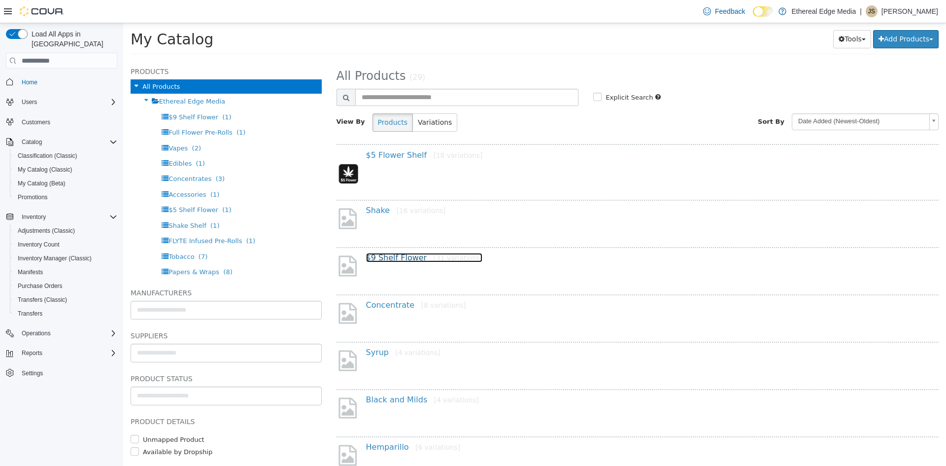
click at [394, 256] on link "$9 Shelf Flower [31 variations]" at bounding box center [424, 257] width 117 height 9
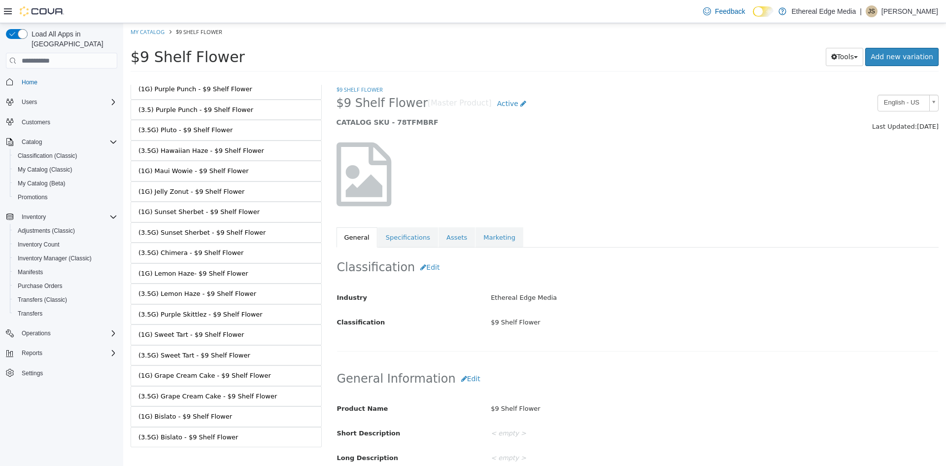
scroll to position [366, 0]
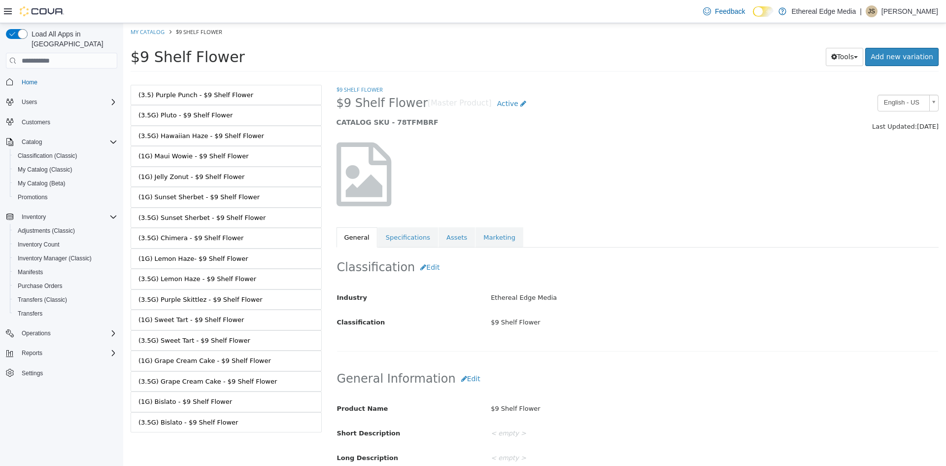
click at [144, 36] on ol "My Catalog $9 Shelf Flower" at bounding box center [534, 32] width 823 height 18
click at [146, 31] on link "My Catalog" at bounding box center [148, 31] width 34 height 7
select select "**********"
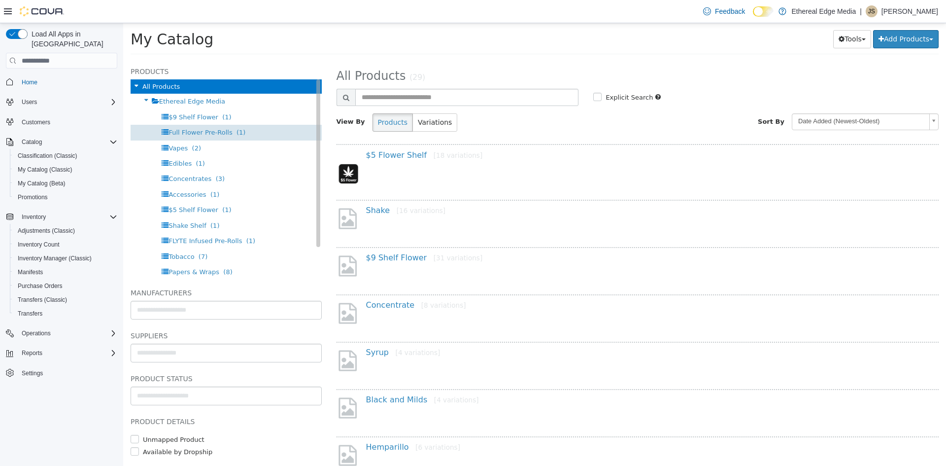
click at [200, 137] on div "Full Flower Pre-Rolls (1)" at bounding box center [226, 132] width 191 height 15
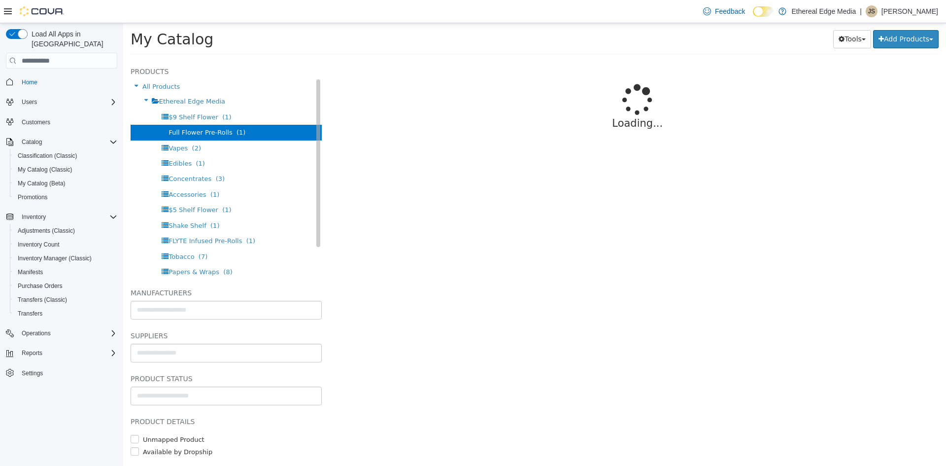
select select "**********"
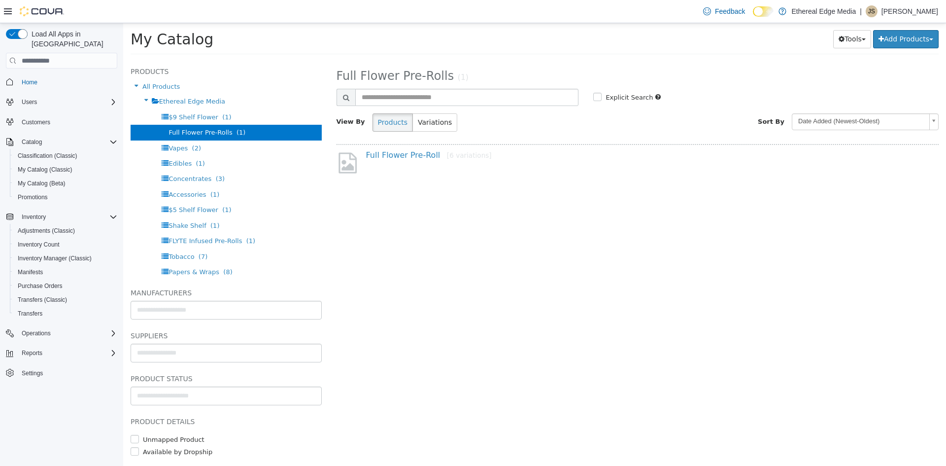
click at [404, 161] on div "Full Flower Pre-Roll [6 variations]" at bounding box center [642, 157] width 566 height 14
click at [406, 158] on link "Full Flower Pre-Roll [6 variations]" at bounding box center [429, 154] width 126 height 9
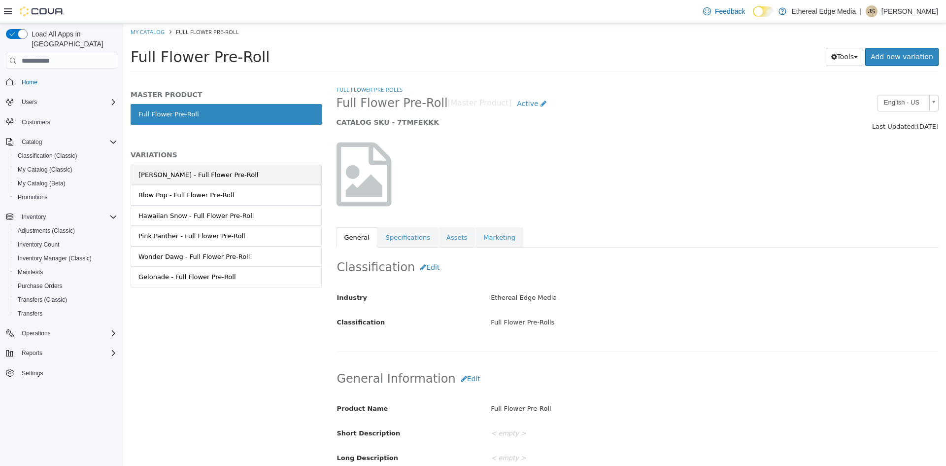
click at [246, 181] on link "Gary Payton - Full Flower Pre-Roll" at bounding box center [226, 175] width 191 height 21
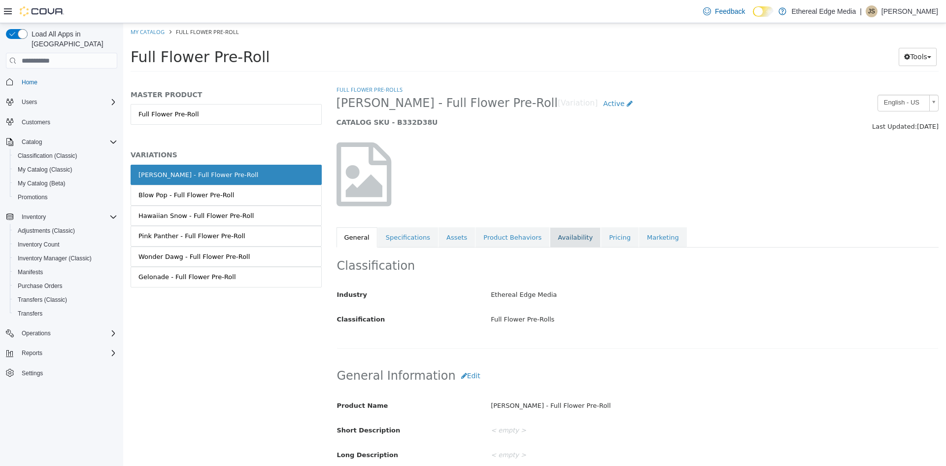
click at [556, 242] on link "Availability" at bounding box center [575, 237] width 51 height 21
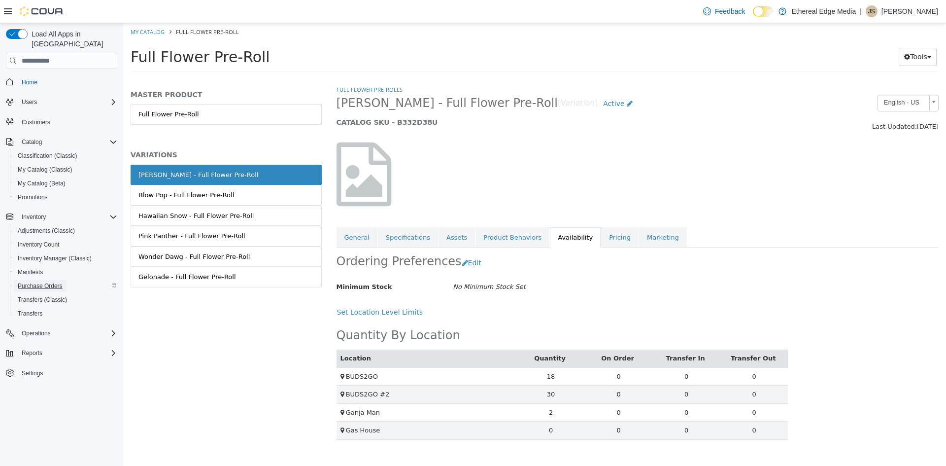
click at [48, 282] on span "Purchase Orders" at bounding box center [40, 286] width 45 height 8
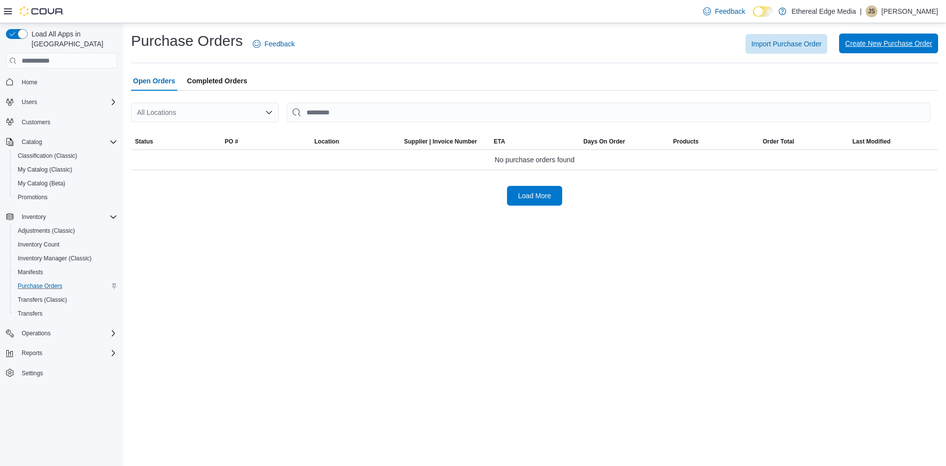
click at [929, 38] on span "Create New Purchase Order" at bounding box center [888, 44] width 87 height 20
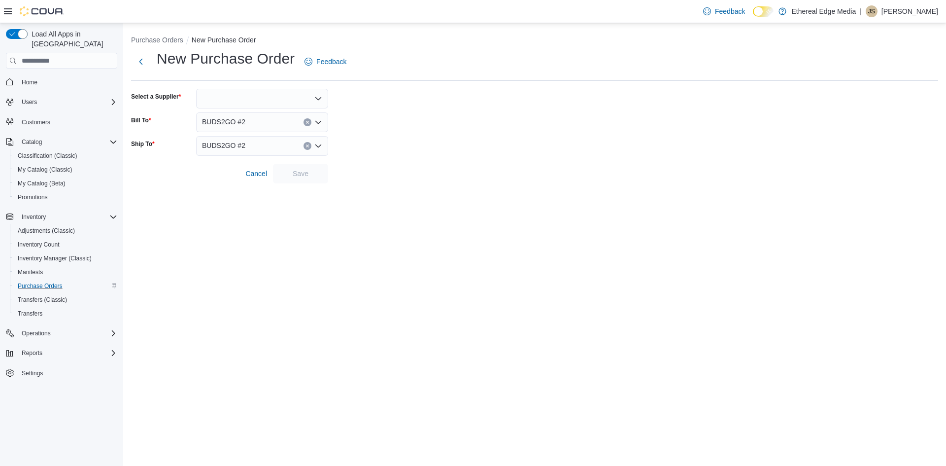
click at [264, 124] on div "BUDS2GO #2" at bounding box center [262, 122] width 132 height 20
click at [272, 199] on div "Gas House" at bounding box center [268, 196] width 108 height 10
click at [259, 149] on div "BUDS2GO #2" at bounding box center [262, 146] width 132 height 20
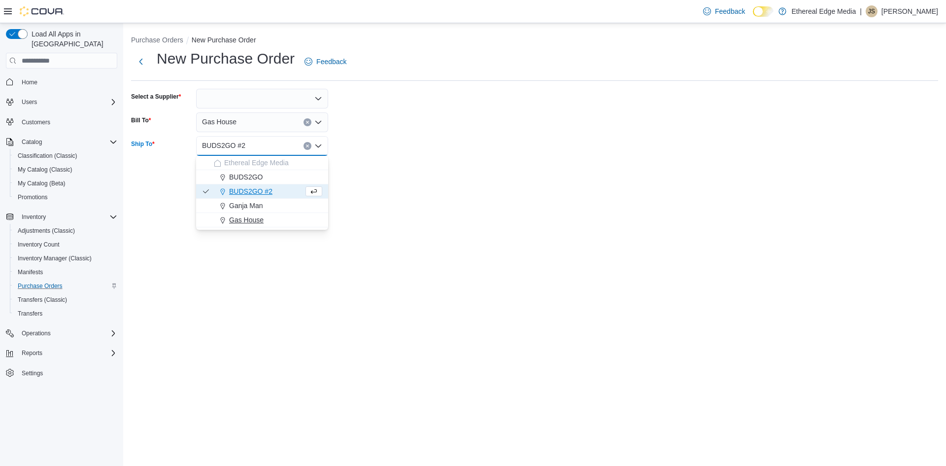
click at [269, 215] on div "Gas House" at bounding box center [268, 220] width 108 height 10
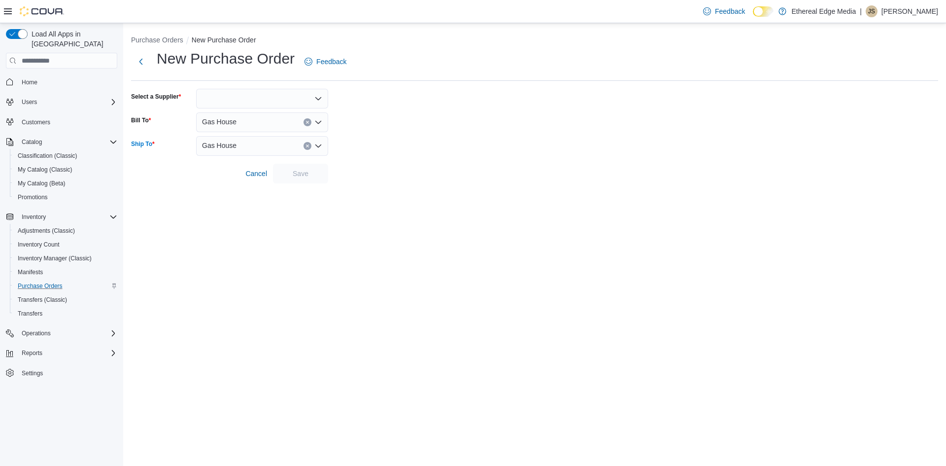
click at [242, 100] on div at bounding box center [262, 99] width 132 height 20
click at [241, 110] on button "Distro" at bounding box center [262, 115] width 132 height 14
click at [313, 166] on span "Save" at bounding box center [300, 173] width 43 height 20
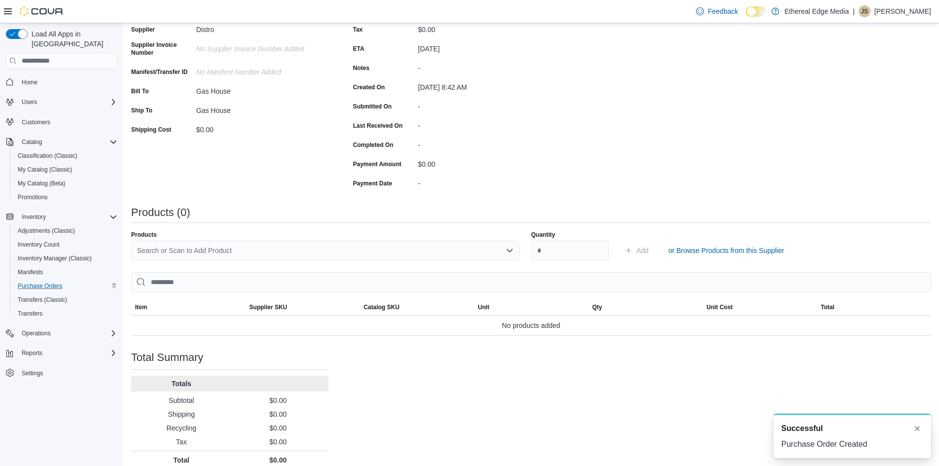
scroll to position [125, 0]
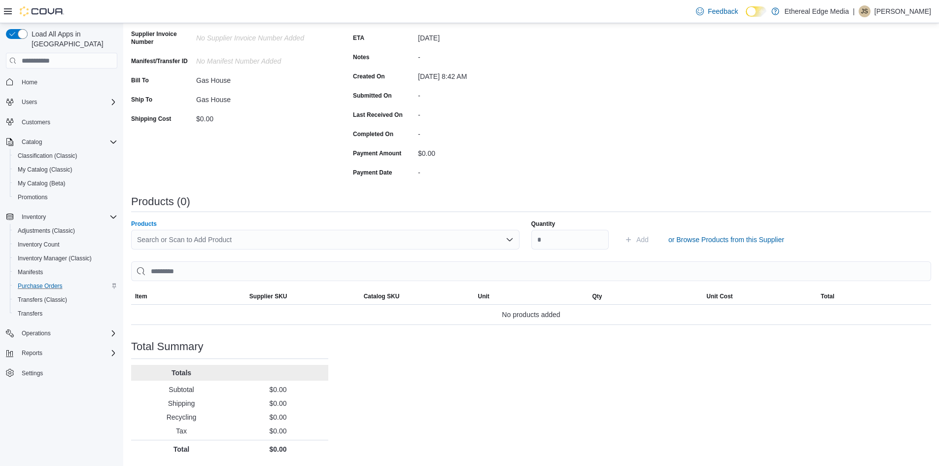
click at [303, 237] on div "Search or Scan to Add Product" at bounding box center [325, 240] width 388 height 20
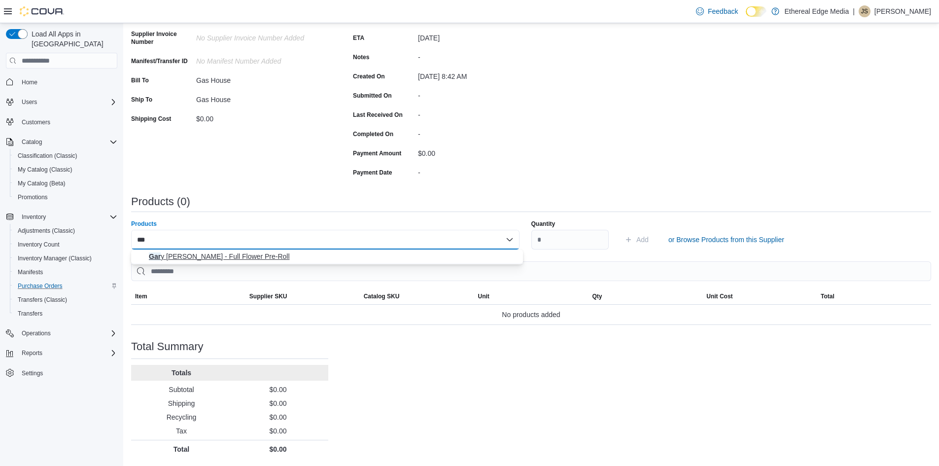
type input "***"
click at [285, 258] on span "Gar y Payton - Full Flower Pre-Roll" at bounding box center [333, 256] width 368 height 10
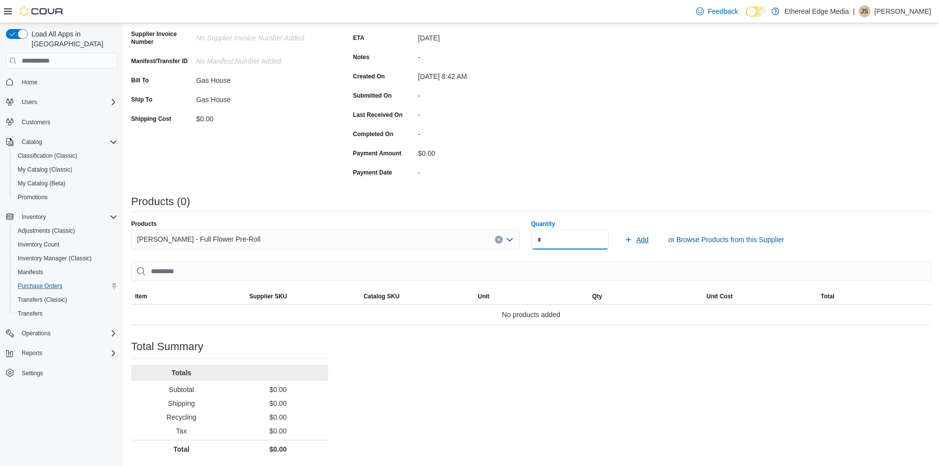
type input "**"
click at [648, 239] on span "Add" at bounding box center [642, 240] width 12 height 10
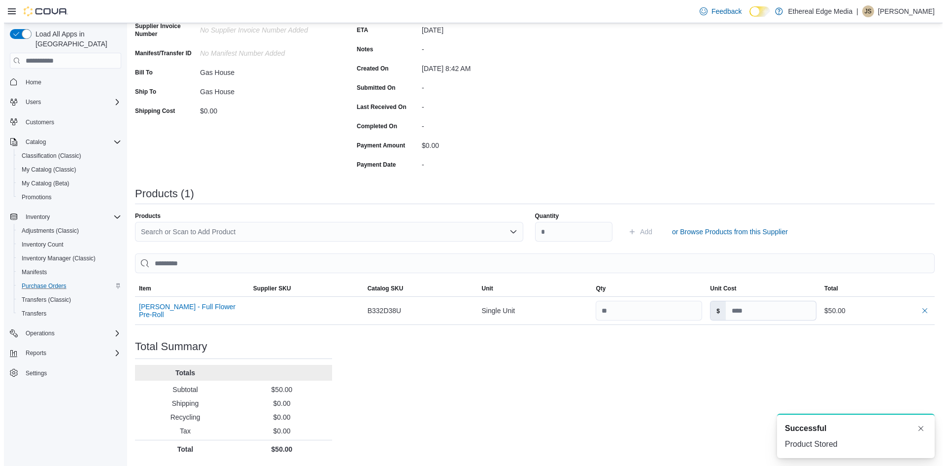
scroll to position [0, 0]
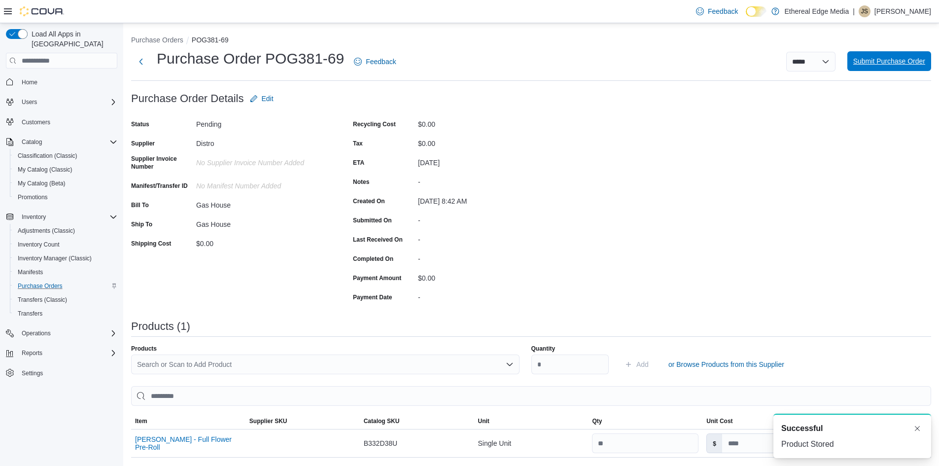
click at [907, 68] on span "Submit Purchase Order" at bounding box center [889, 61] width 72 height 20
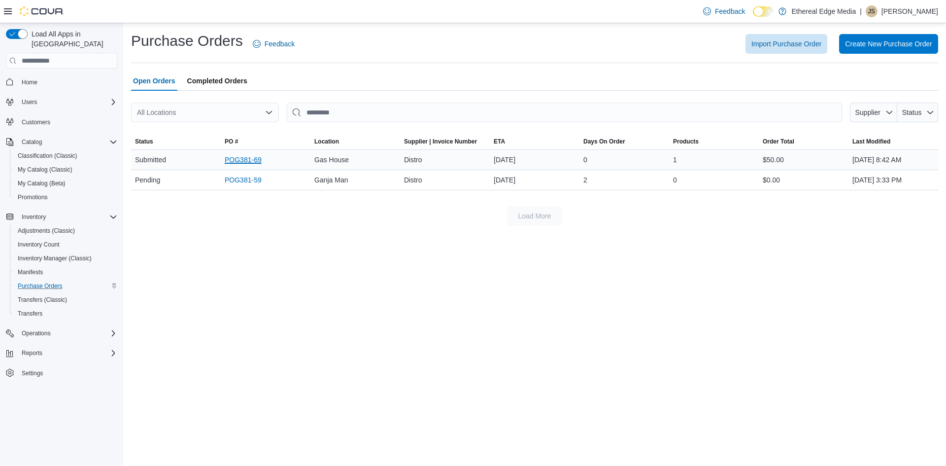
click at [245, 157] on link "POG381-69" at bounding box center [243, 160] width 37 height 12
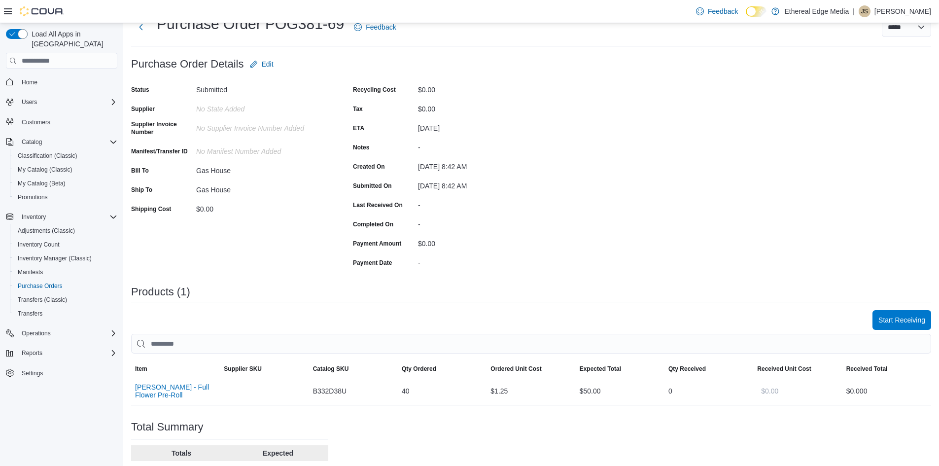
scroll to position [49, 0]
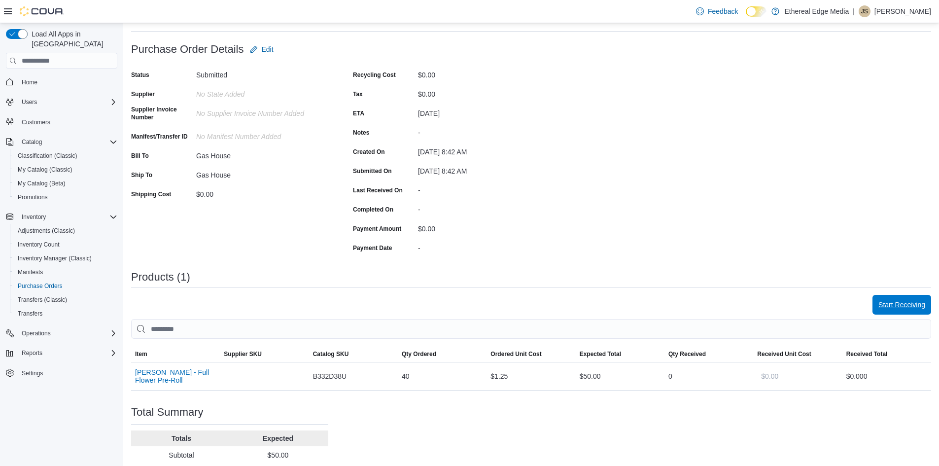
click at [902, 307] on span "Start Receiving" at bounding box center [901, 305] width 47 height 10
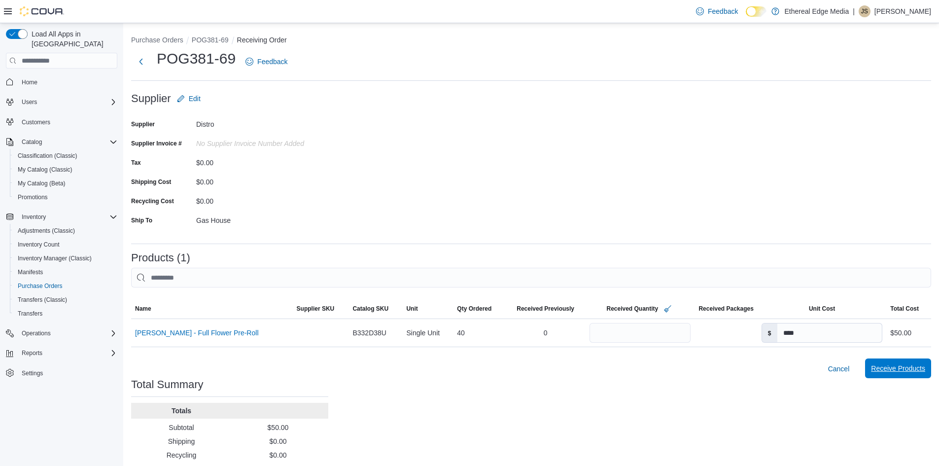
click at [903, 373] on span "Receive Products" at bounding box center [898, 368] width 54 height 10
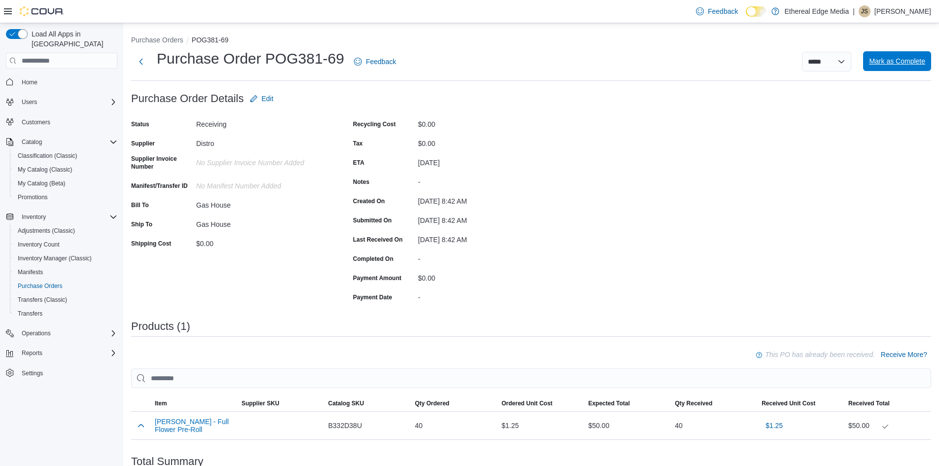
click at [921, 60] on span "Mark as Complete" at bounding box center [897, 61] width 56 height 10
